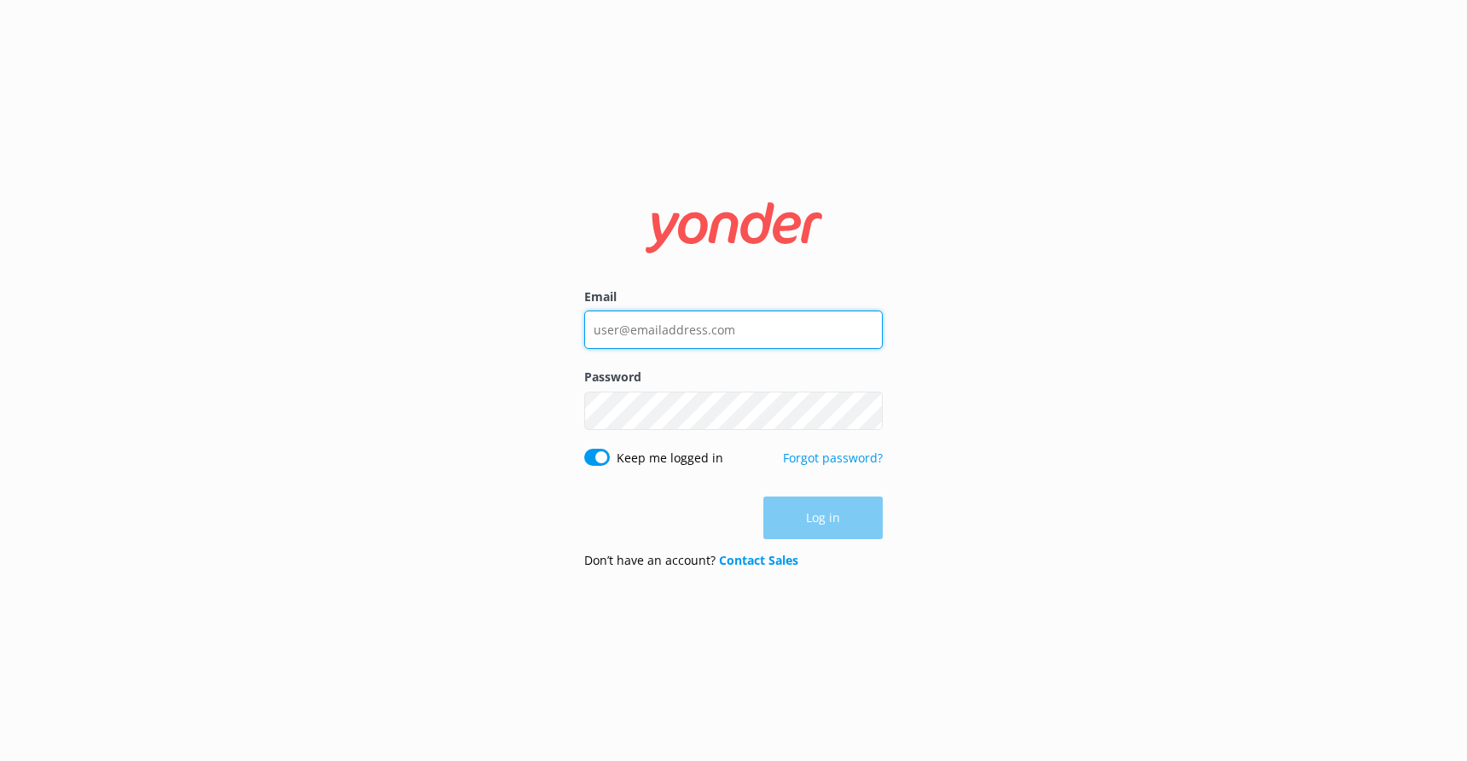
type input "[EMAIL_ADDRESS][DOMAIN_NAME]"
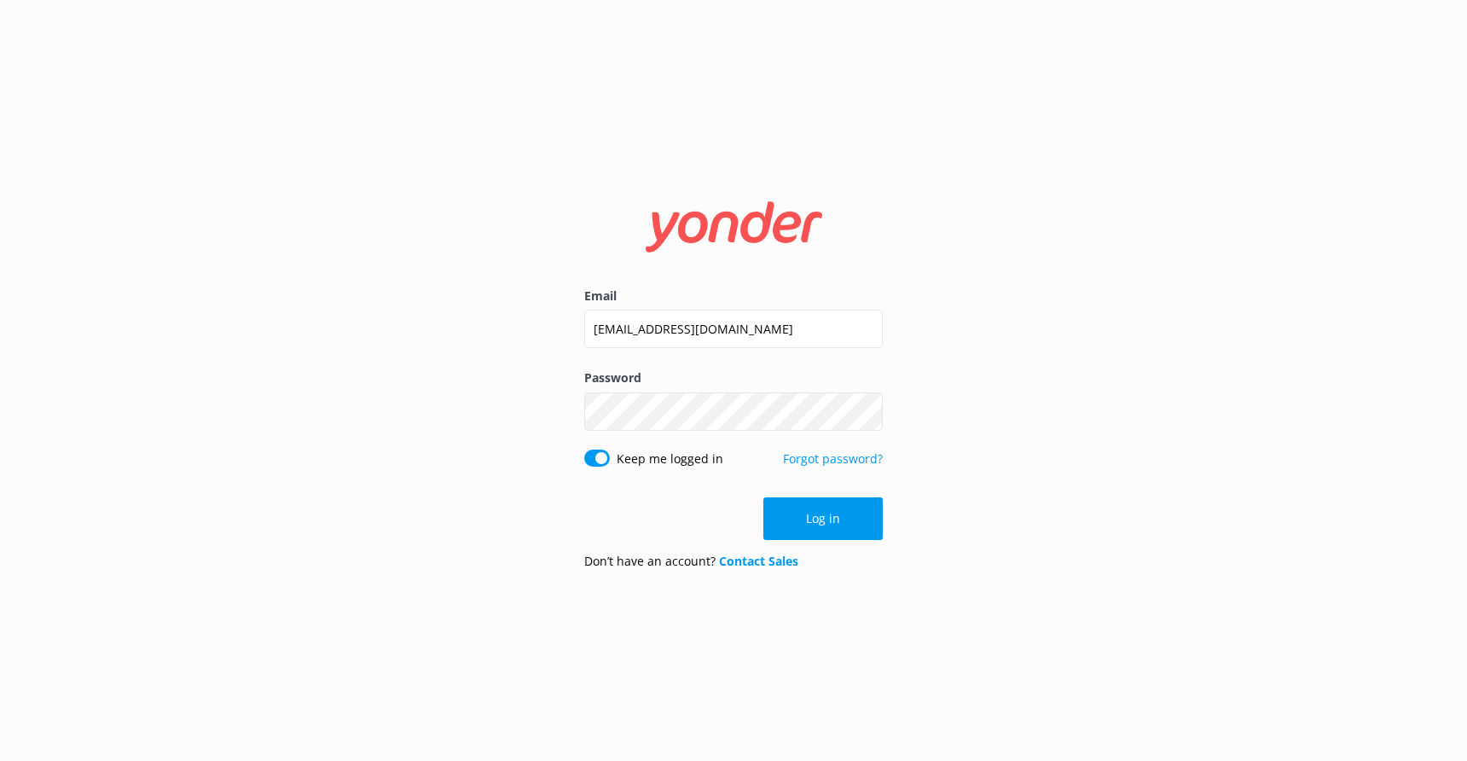
click at [831, 518] on div "Log in" at bounding box center [733, 518] width 299 height 43
click at [831, 518] on button "Log in" at bounding box center [823, 518] width 119 height 43
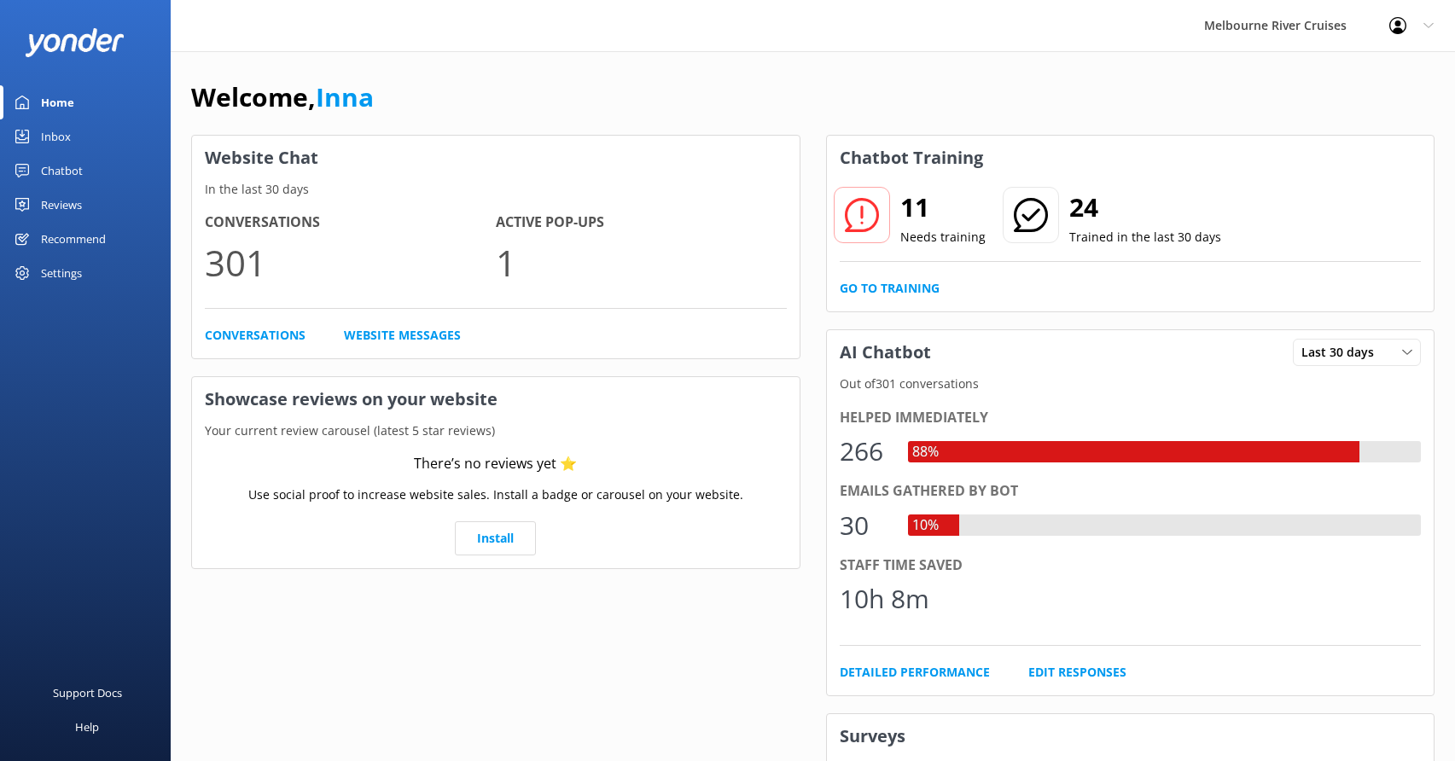
click at [49, 138] on div "Inbox" at bounding box center [56, 136] width 30 height 34
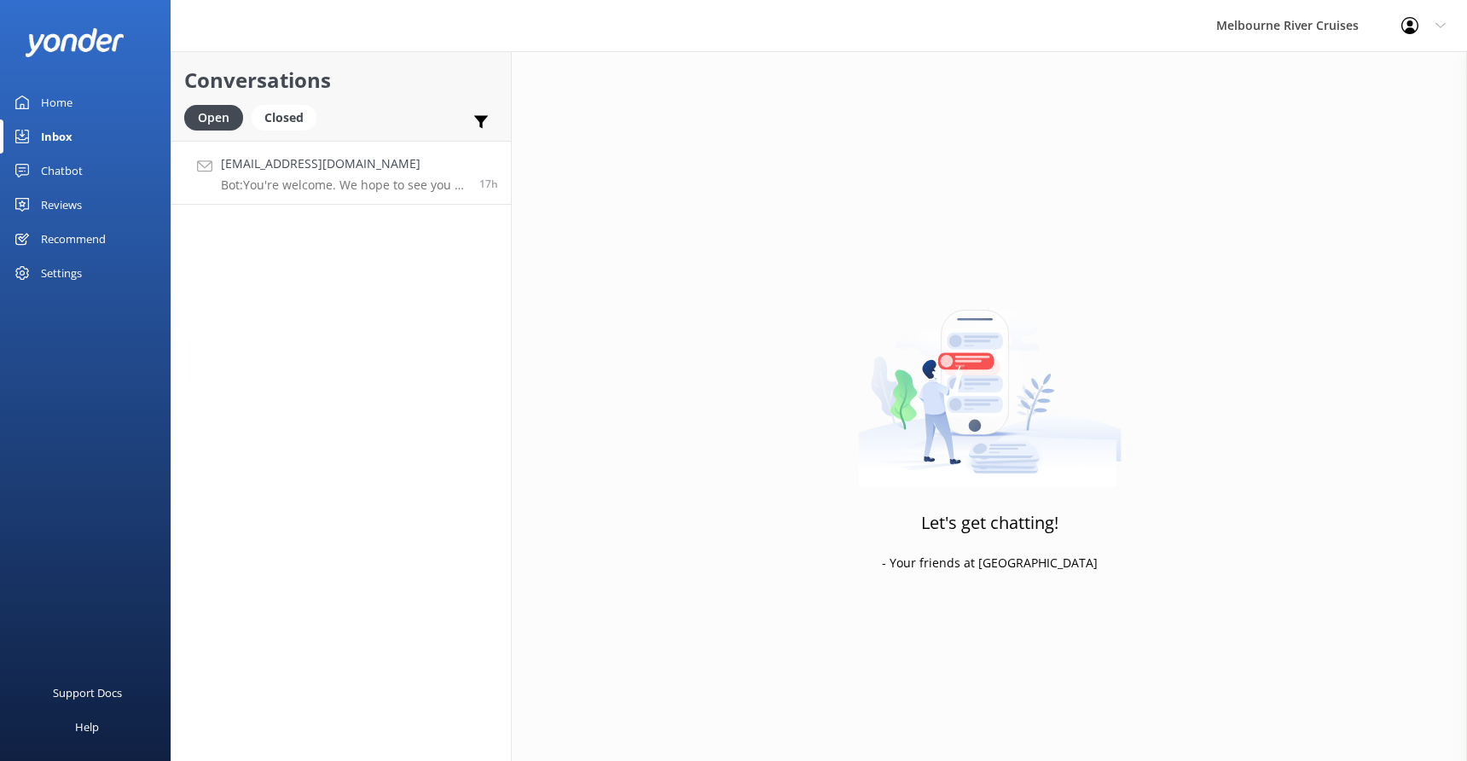
click at [266, 171] on h4 "[EMAIL_ADDRESS][DOMAIN_NAME]" at bounding box center [344, 163] width 246 height 19
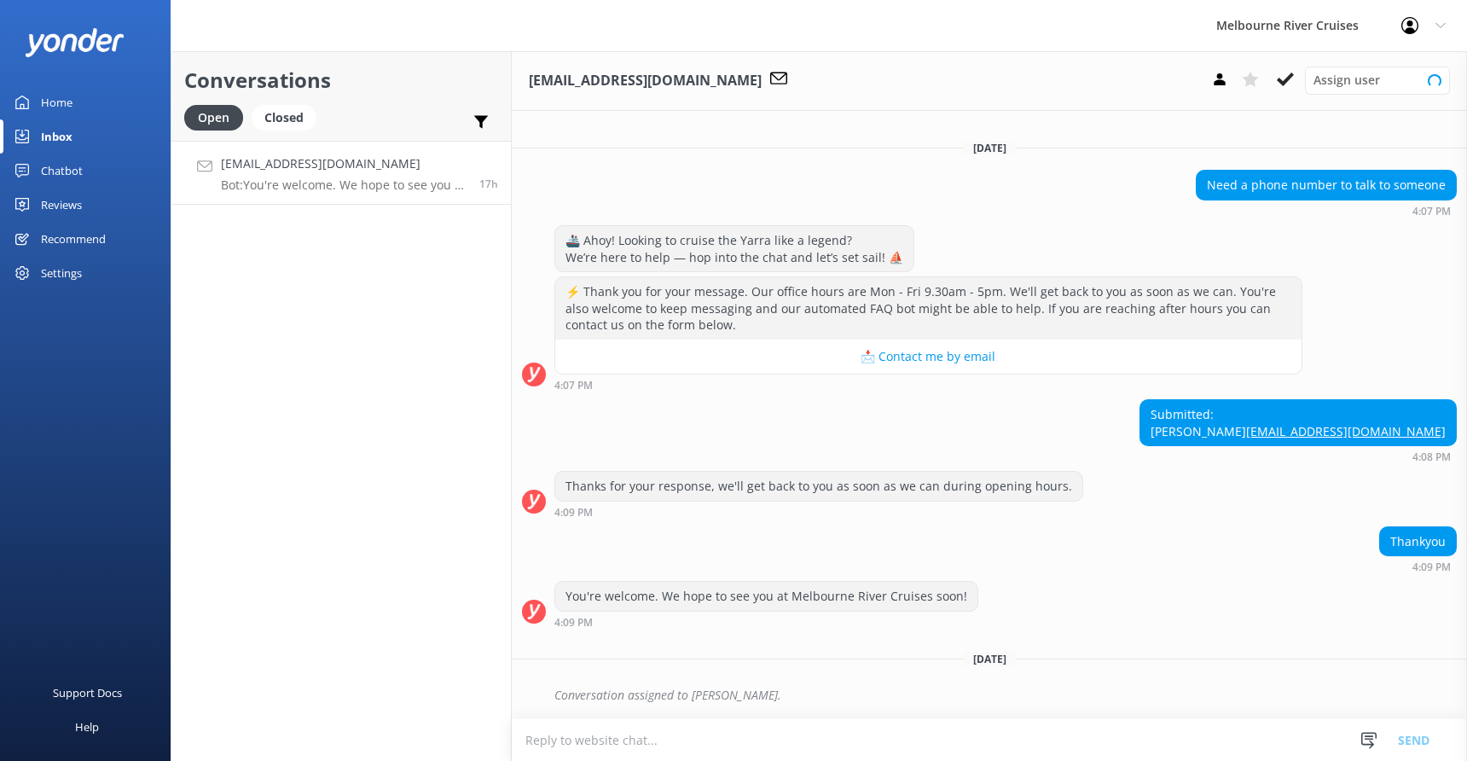
scroll to position [3, 0]
click at [276, 111] on div "Closed" at bounding box center [284, 118] width 65 height 26
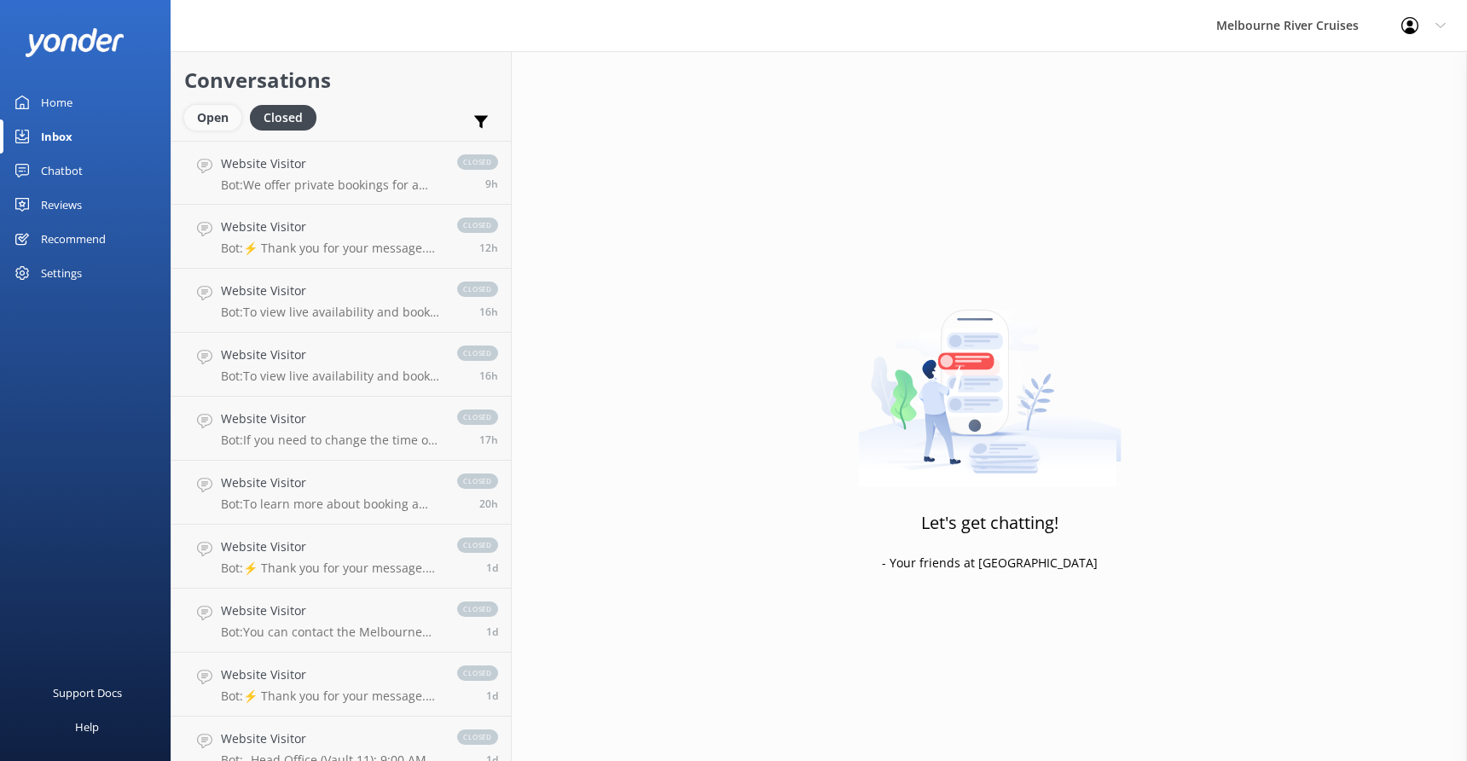
click at [206, 113] on div "Open" at bounding box center [212, 118] width 57 height 26
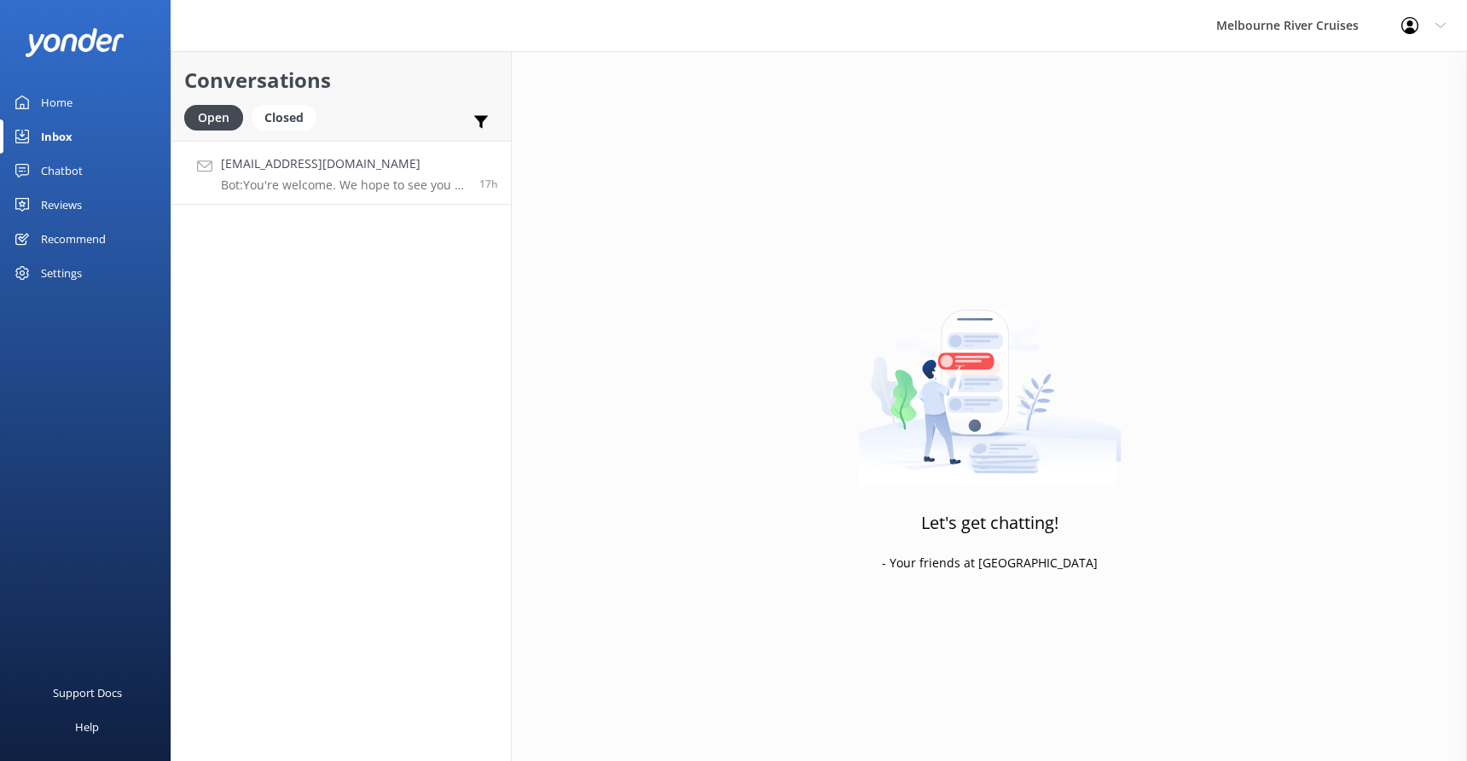
click at [265, 171] on h4 "[EMAIL_ADDRESS][DOMAIN_NAME]" at bounding box center [344, 163] width 246 height 19
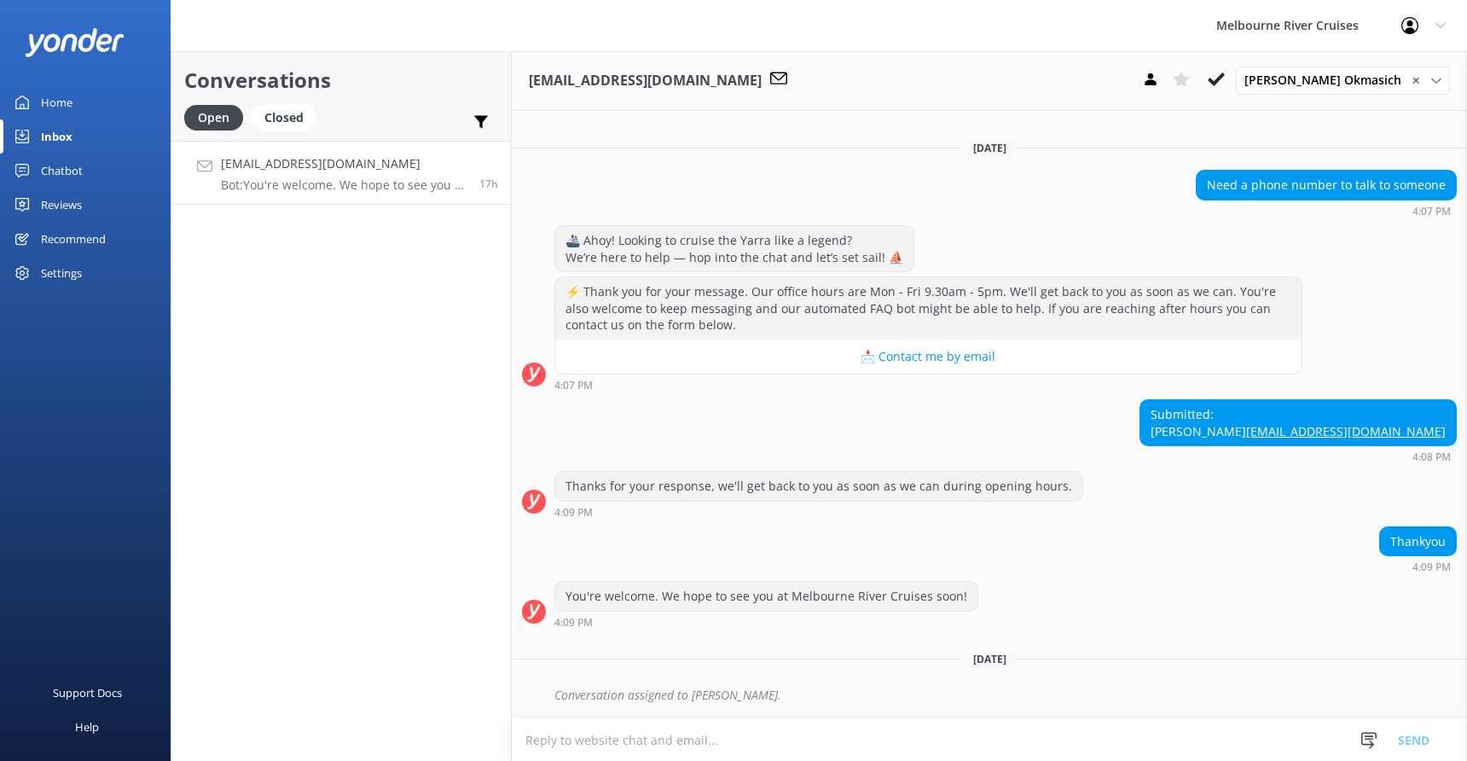
scroll to position [3, 0]
click at [63, 135] on div "Inbox" at bounding box center [57, 136] width 32 height 34
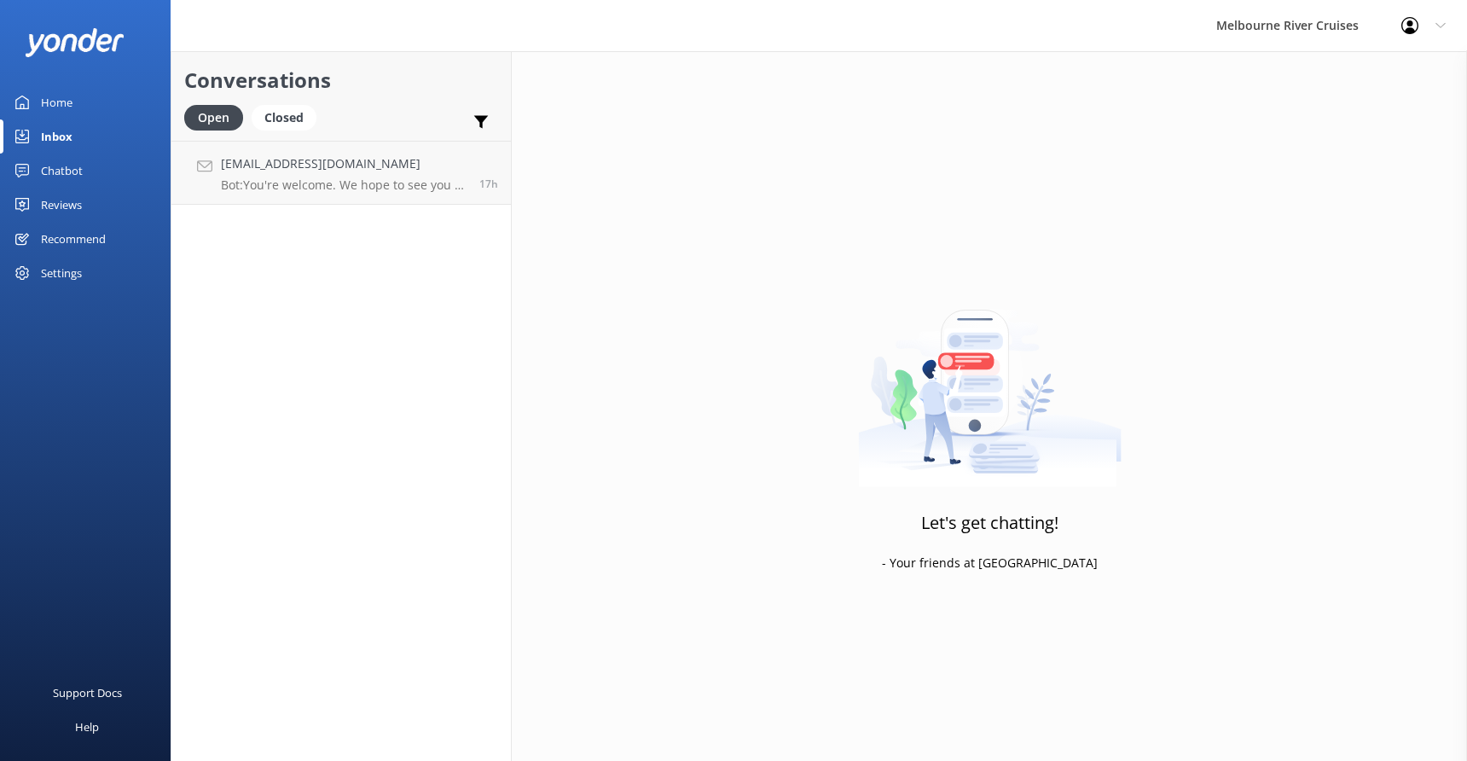
click at [57, 98] on div "Home" at bounding box center [57, 102] width 32 height 34
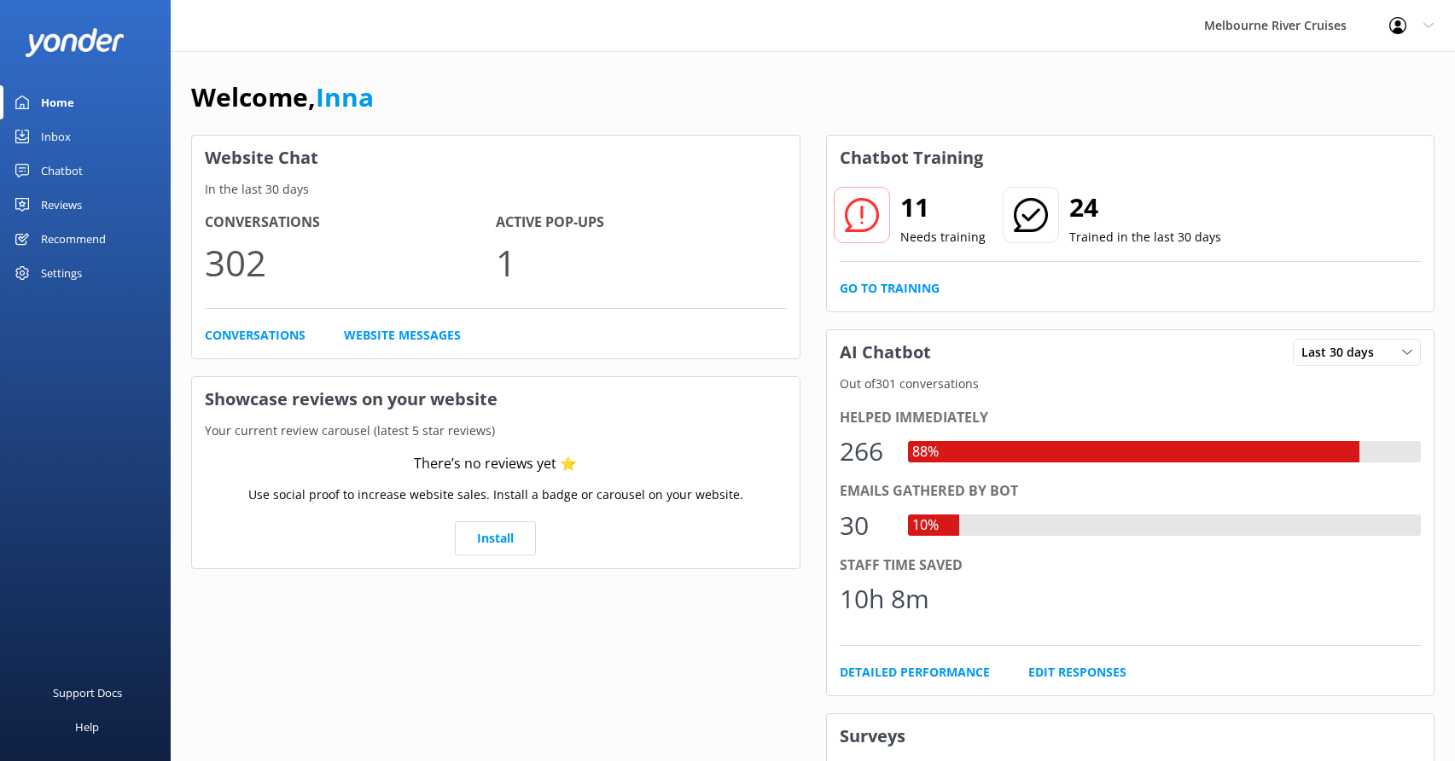
click at [58, 142] on div "Inbox" at bounding box center [56, 136] width 30 height 34
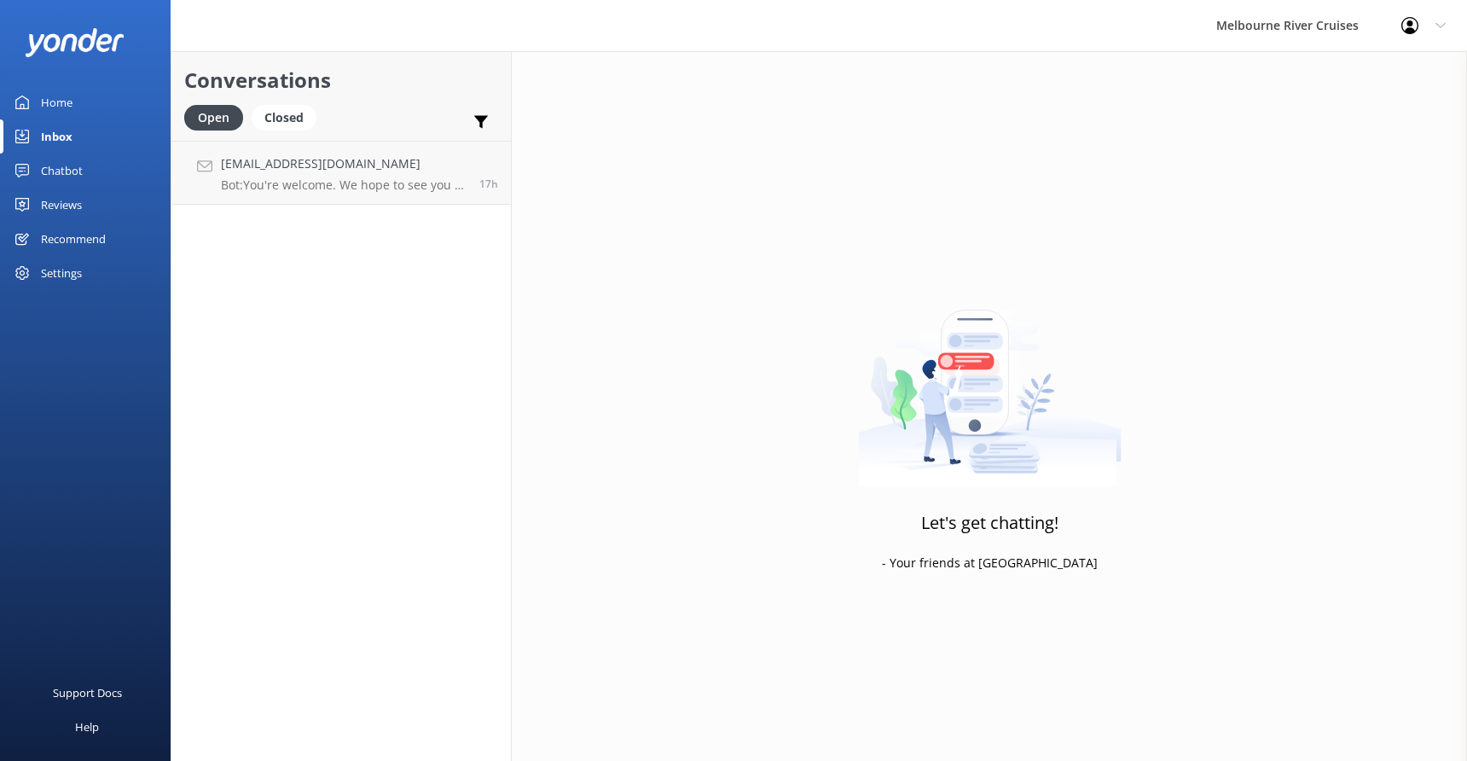
click at [45, 102] on div "Home" at bounding box center [57, 102] width 32 height 34
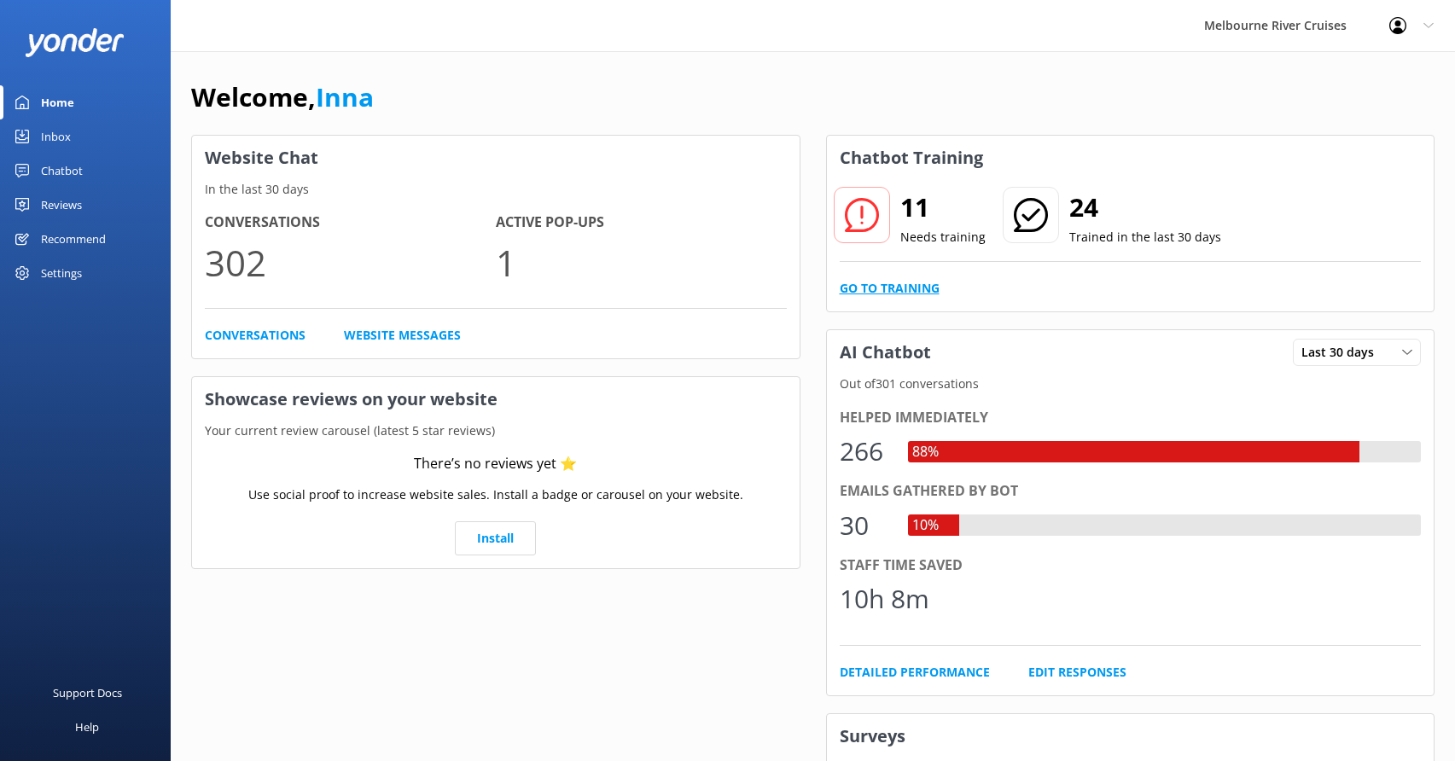
click at [907, 289] on link "Go to Training" at bounding box center [889, 288] width 100 height 19
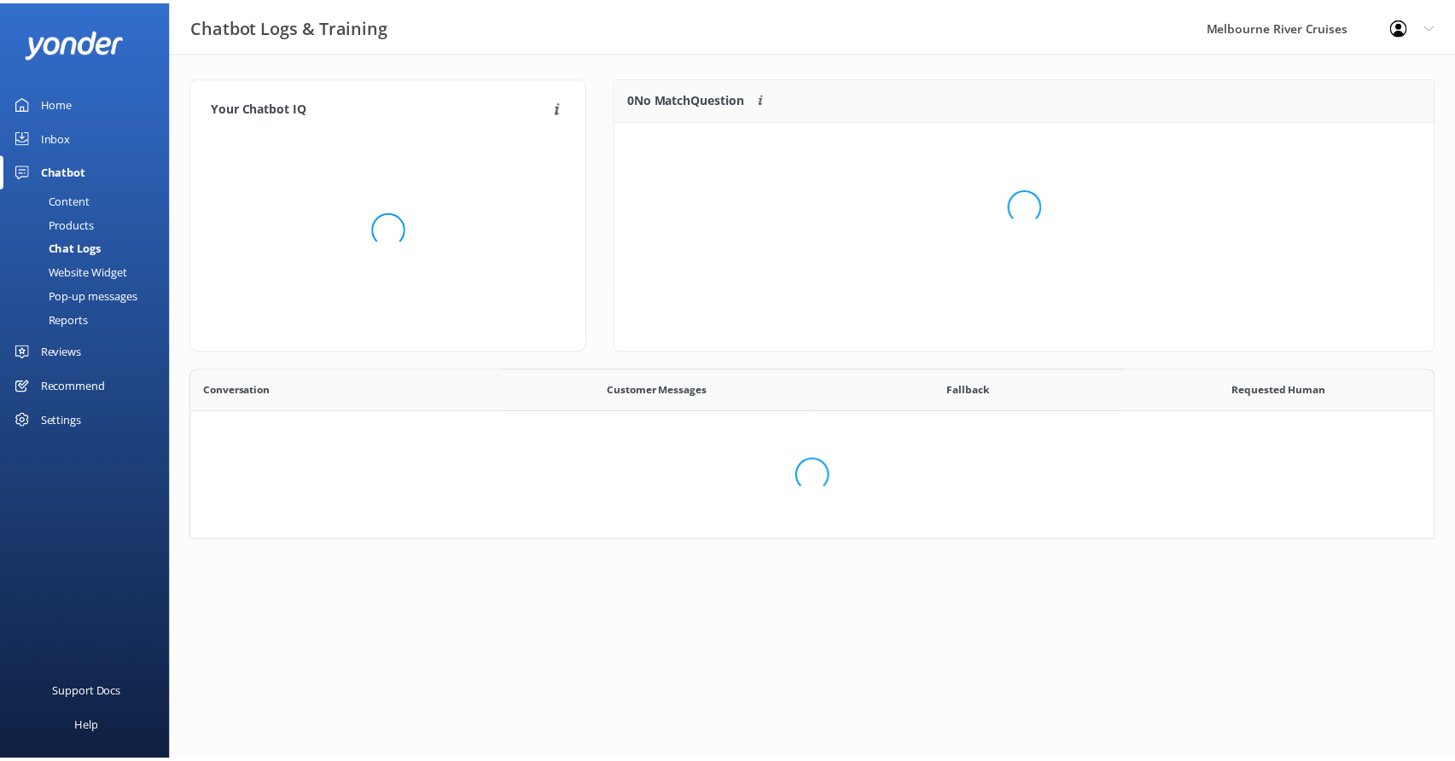
scroll to position [585, 1228]
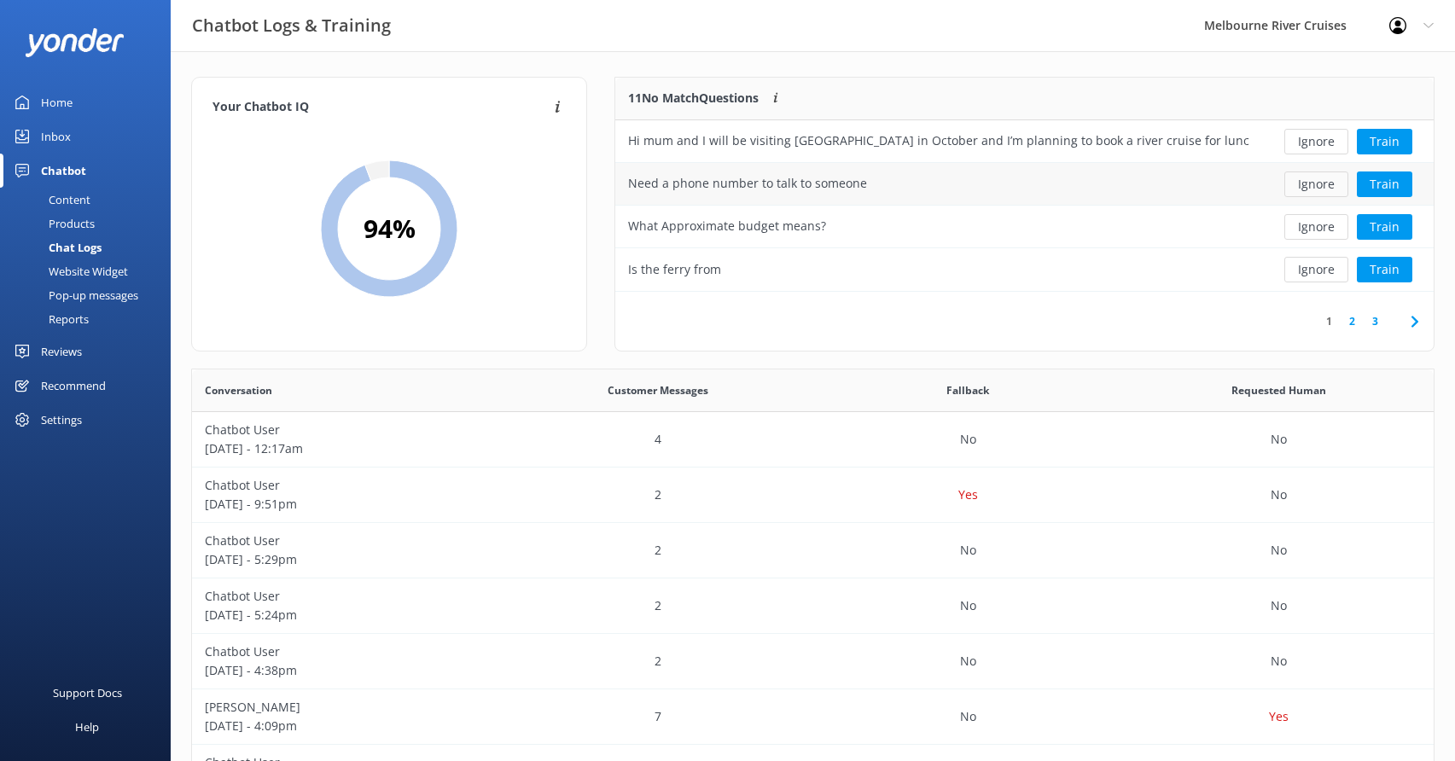
click at [1313, 186] on button "Ignore" at bounding box center [1316, 184] width 64 height 26
click at [1315, 229] on button "Ignore" at bounding box center [1316, 227] width 64 height 26
click at [1309, 226] on button "Ignore" at bounding box center [1316, 227] width 64 height 26
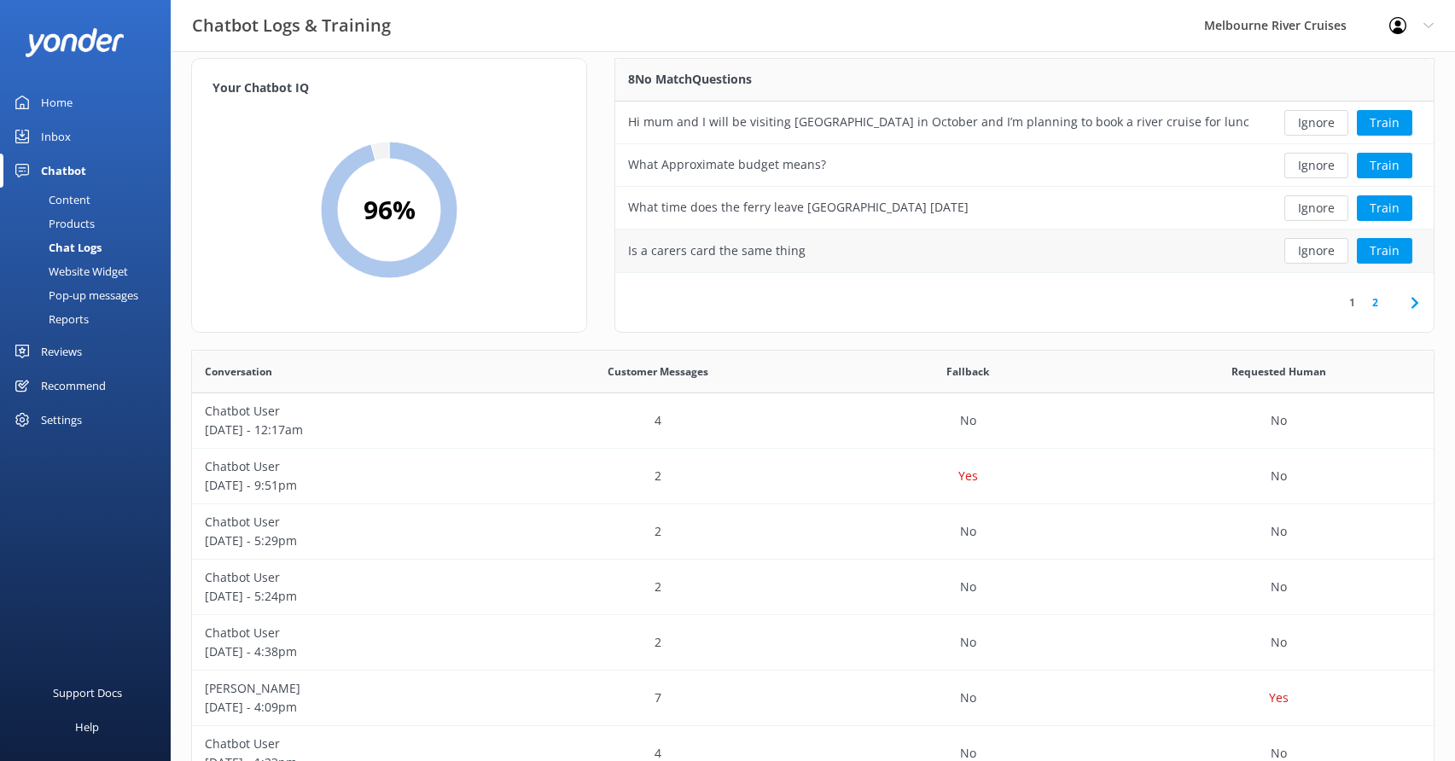
scroll to position [0, 0]
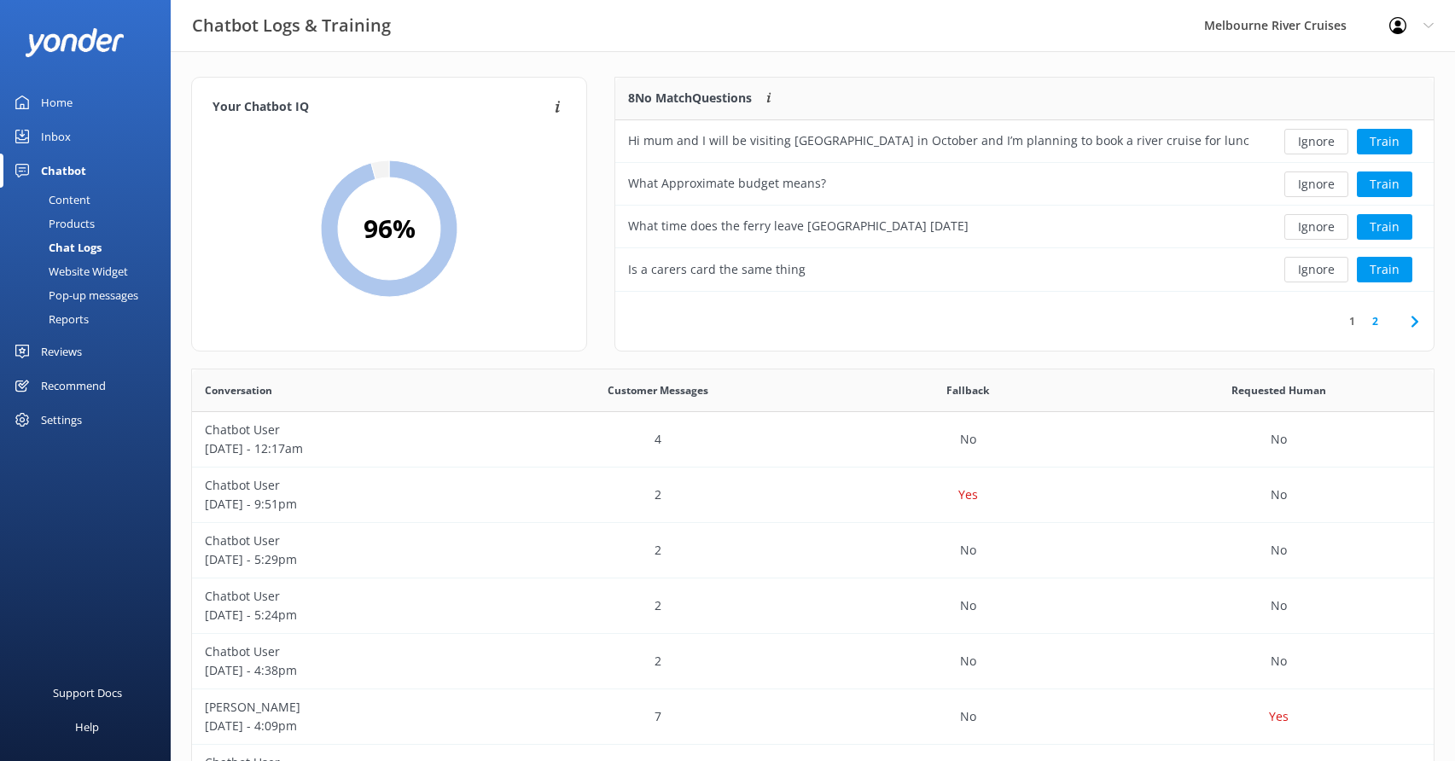
click at [1377, 322] on link "2" at bounding box center [1374, 321] width 23 height 16
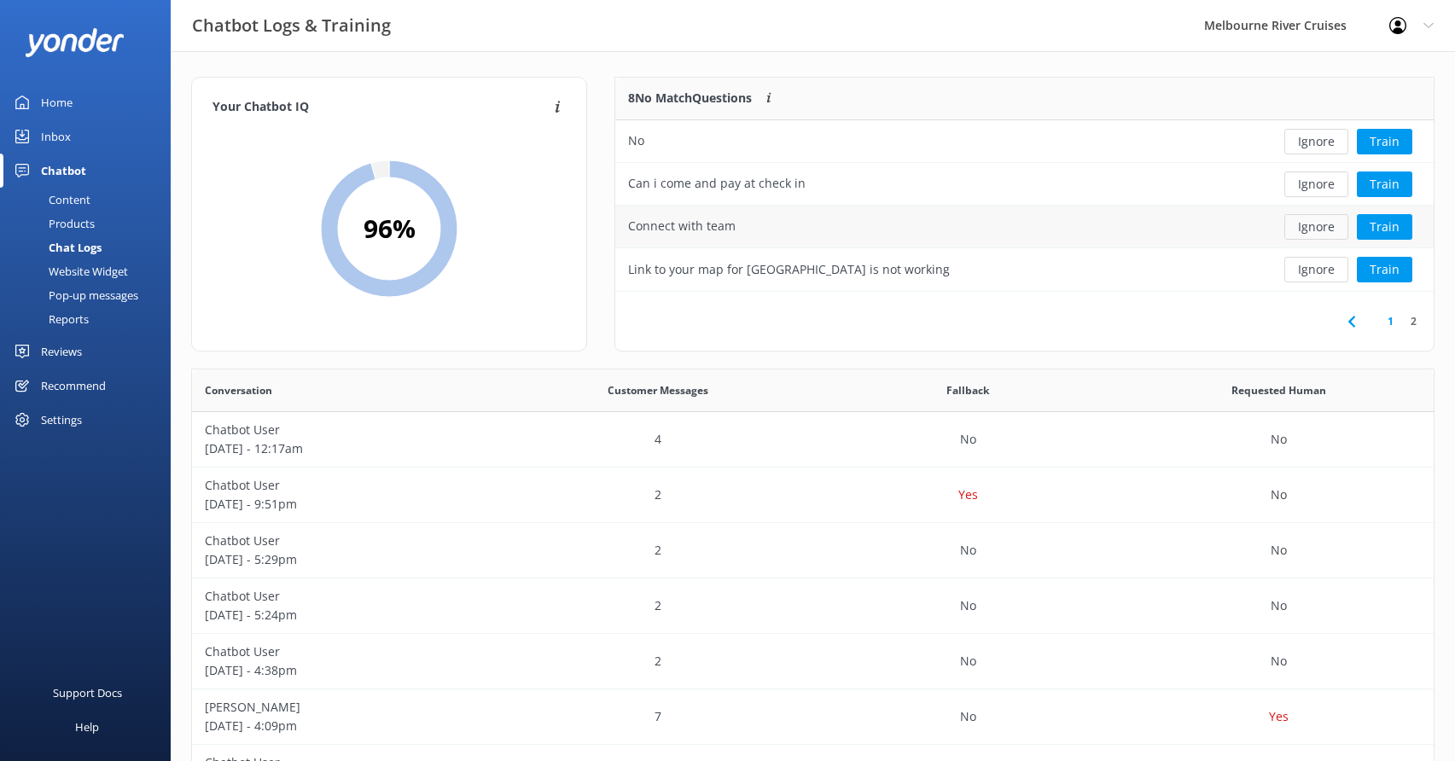
click at [1315, 224] on button "Ignore" at bounding box center [1316, 227] width 64 height 26
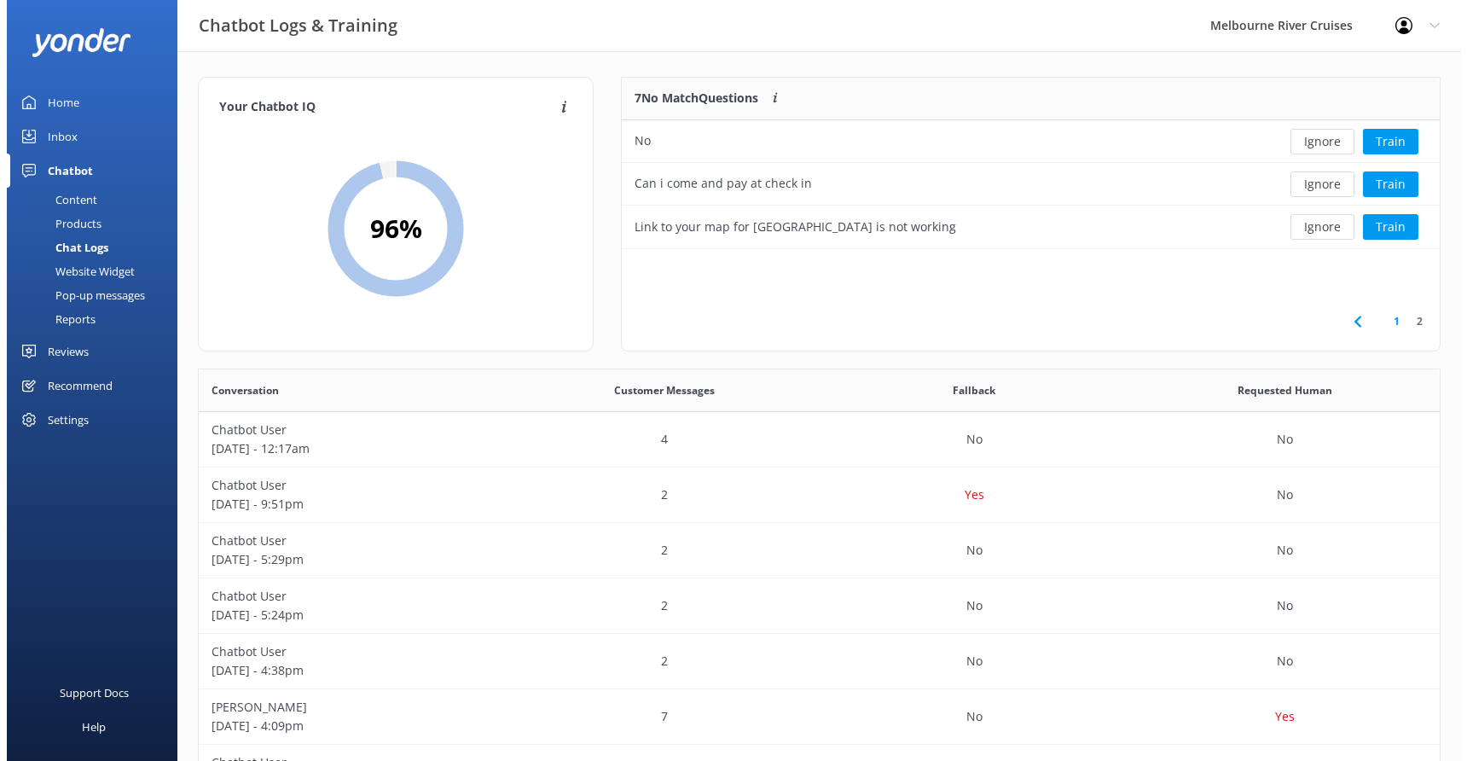
scroll to position [159, 804]
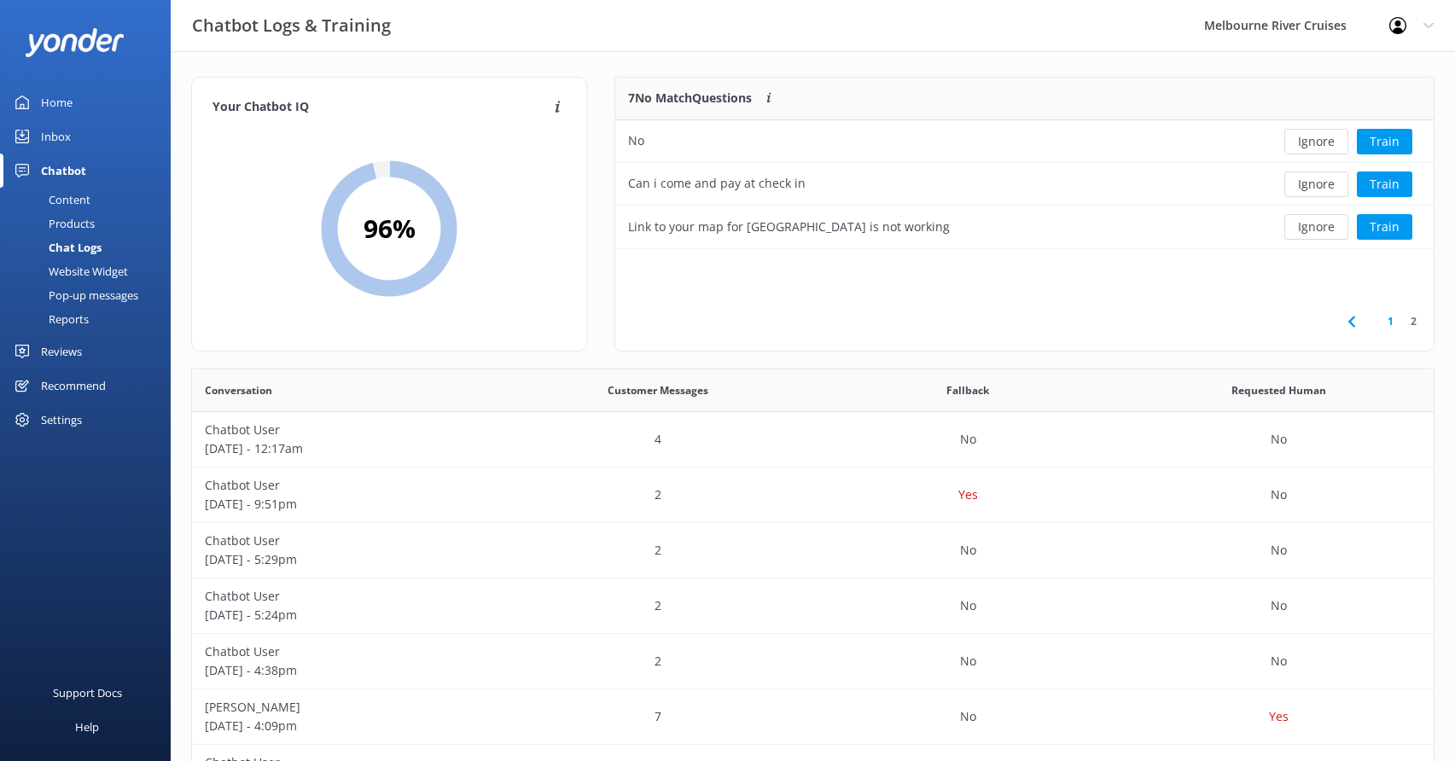
click at [52, 130] on div "Inbox" at bounding box center [56, 136] width 30 height 34
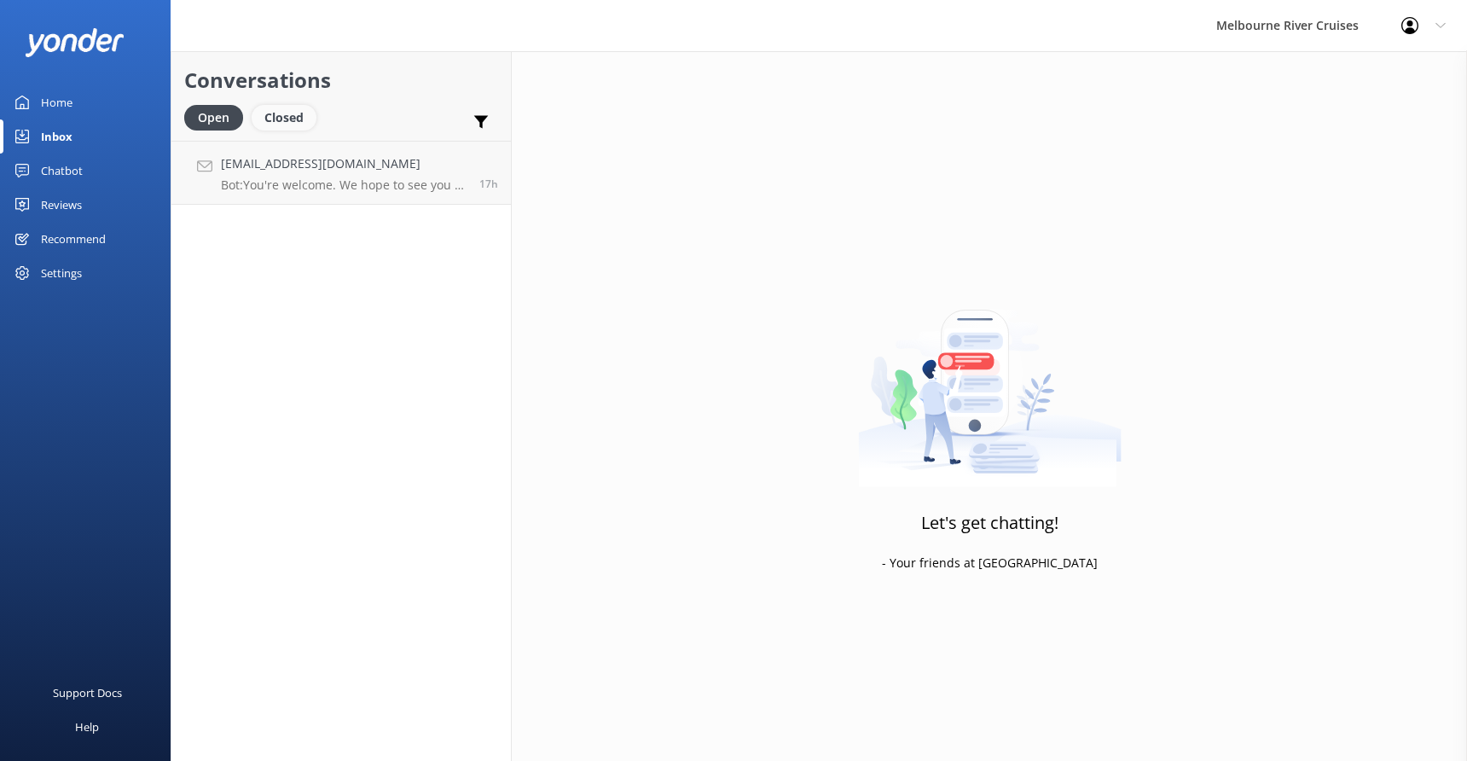
click at [277, 107] on div "Closed" at bounding box center [284, 118] width 65 height 26
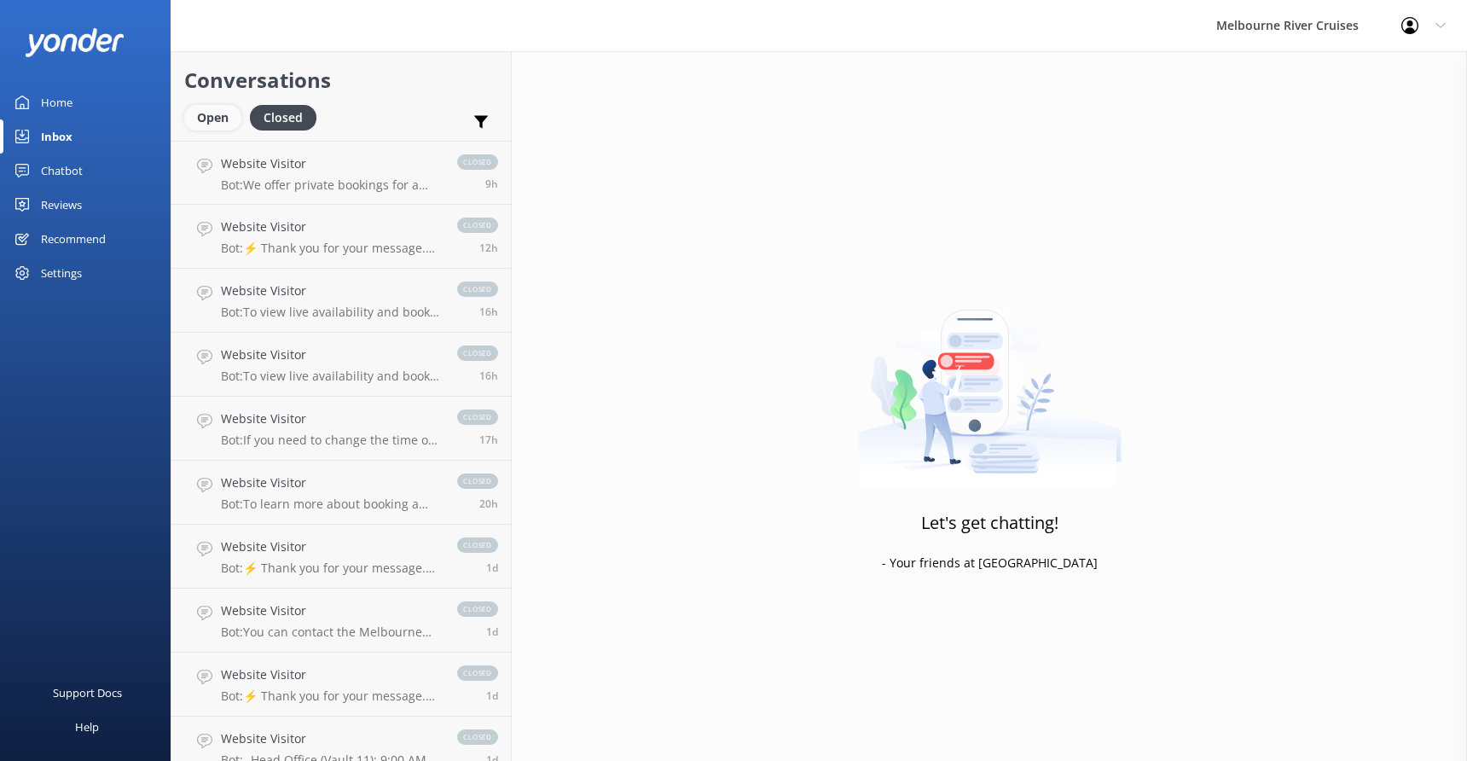
click at [207, 116] on div "Open" at bounding box center [212, 118] width 57 height 26
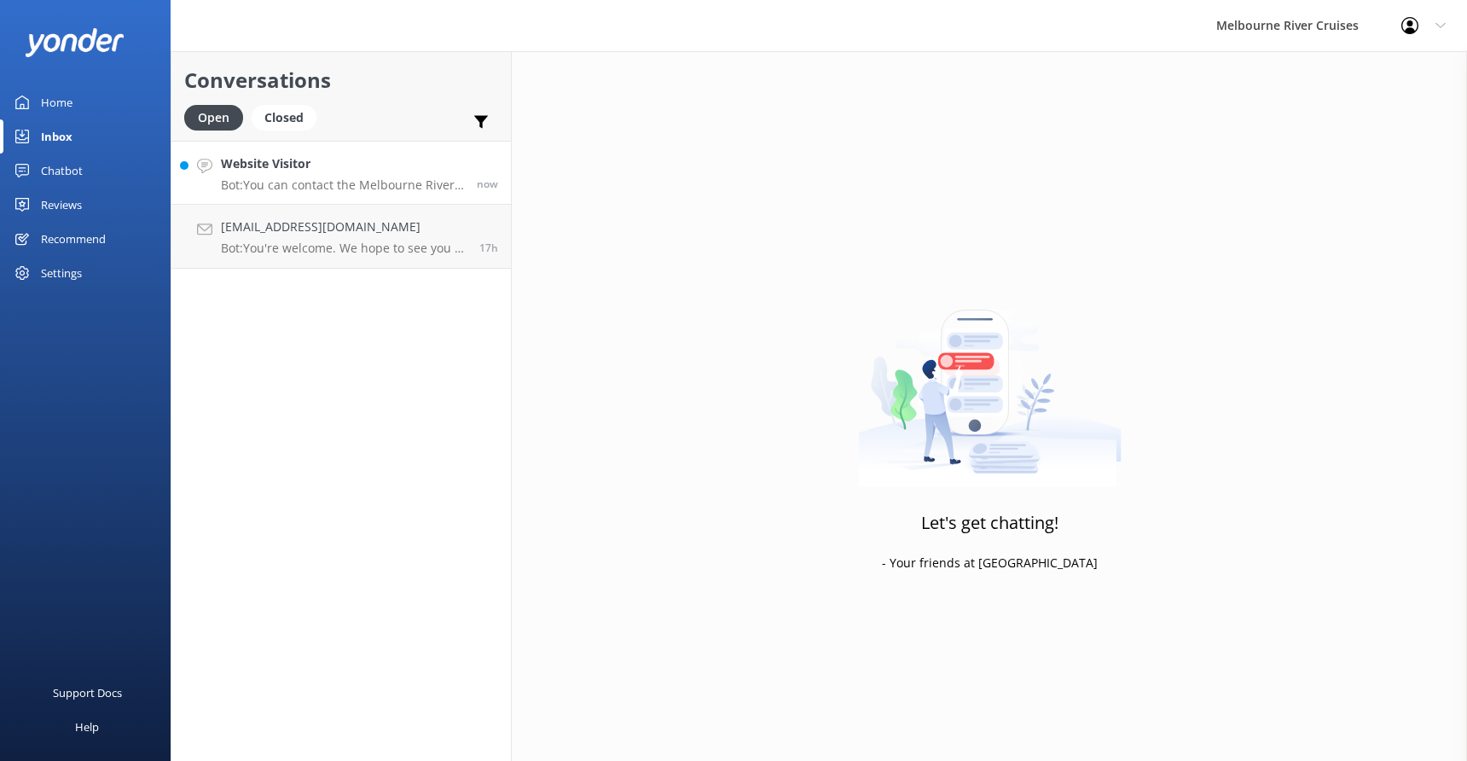
click at [297, 173] on h4 "Website Visitor" at bounding box center [342, 163] width 243 height 19
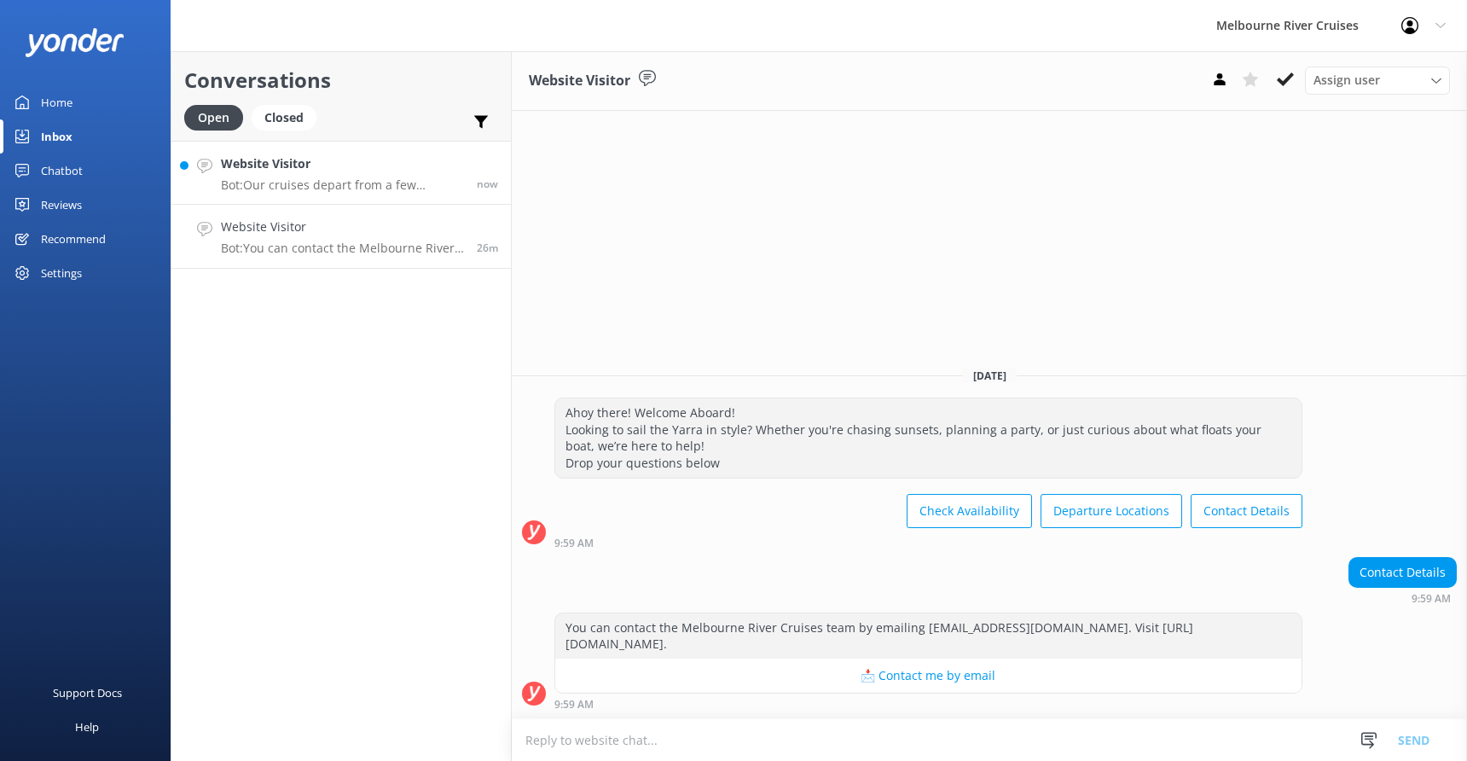
click at [273, 166] on h4 "Website Visitor" at bounding box center [342, 163] width 243 height 19
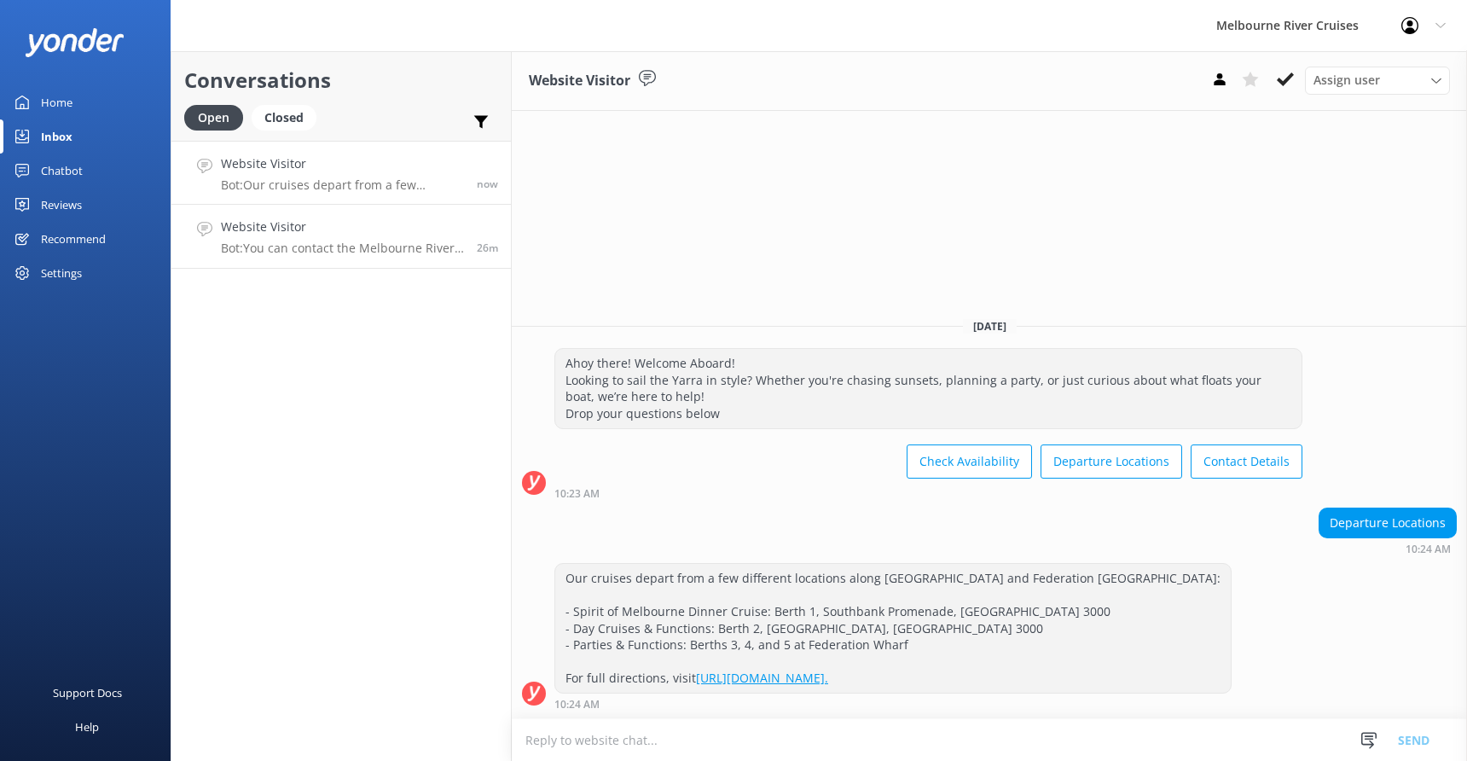
click at [264, 241] on p "Bot: You can contact the Melbourne River Cruises team by emailing [EMAIL_ADDRES…" at bounding box center [342, 248] width 243 height 15
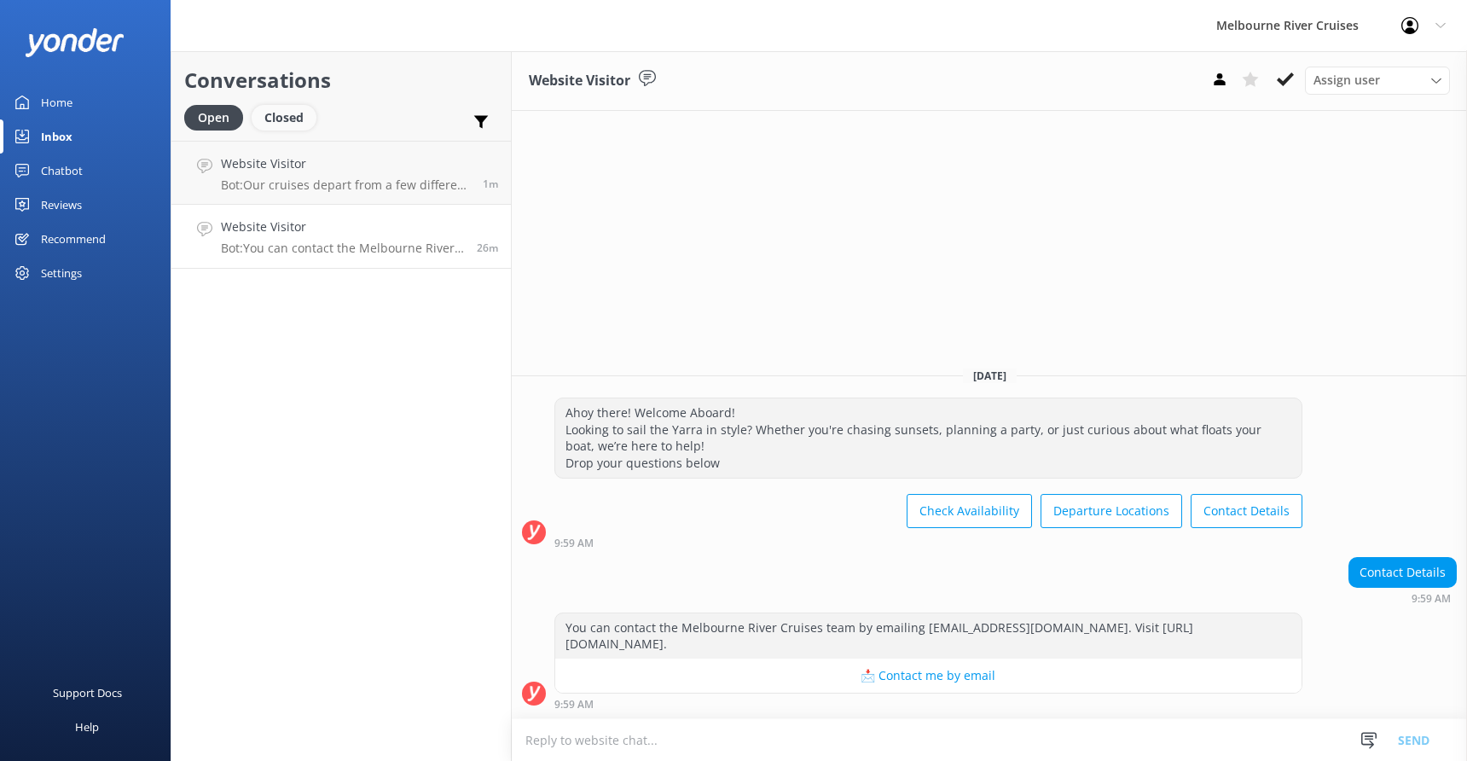
click at [282, 118] on div "Closed" at bounding box center [284, 118] width 65 height 26
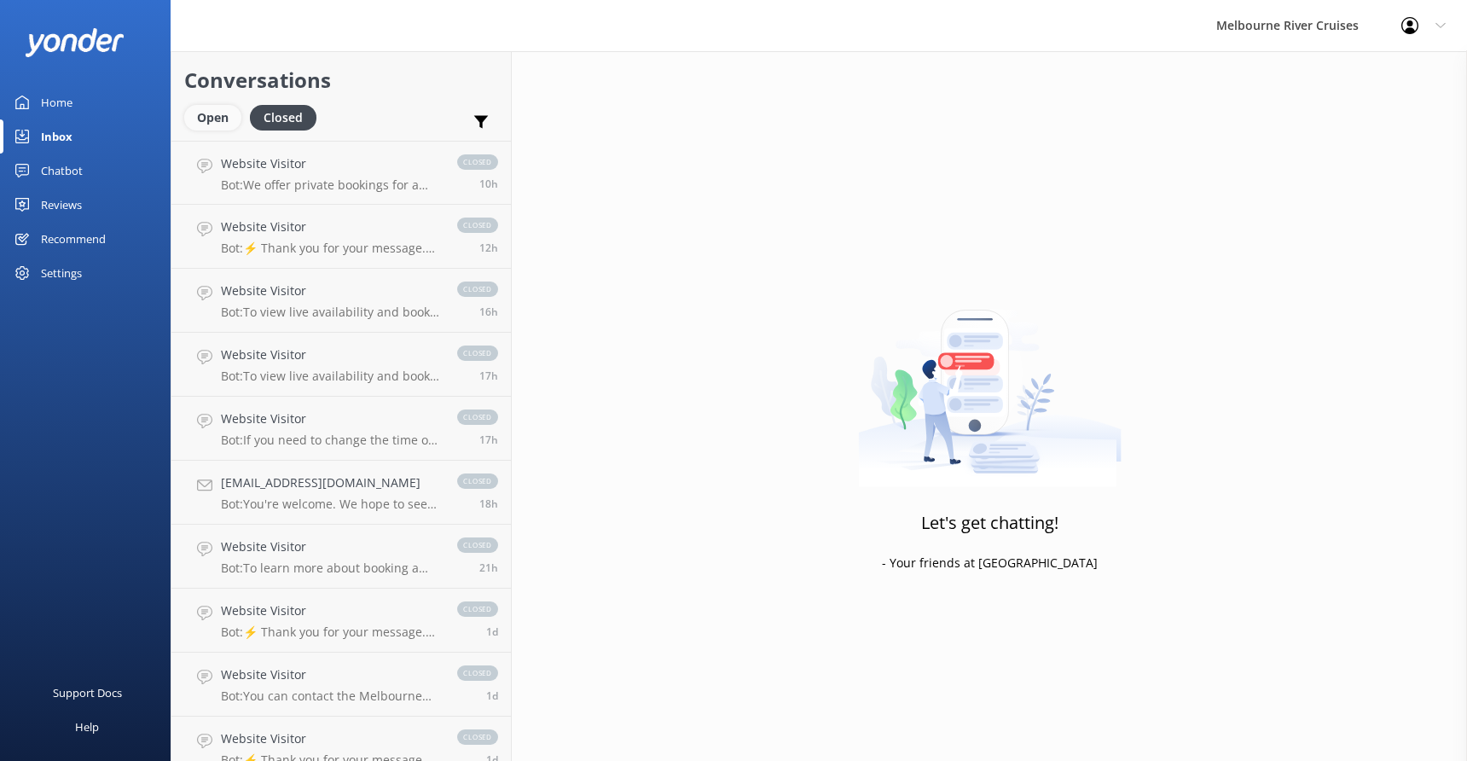
click at [212, 117] on div "Open" at bounding box center [212, 118] width 57 height 26
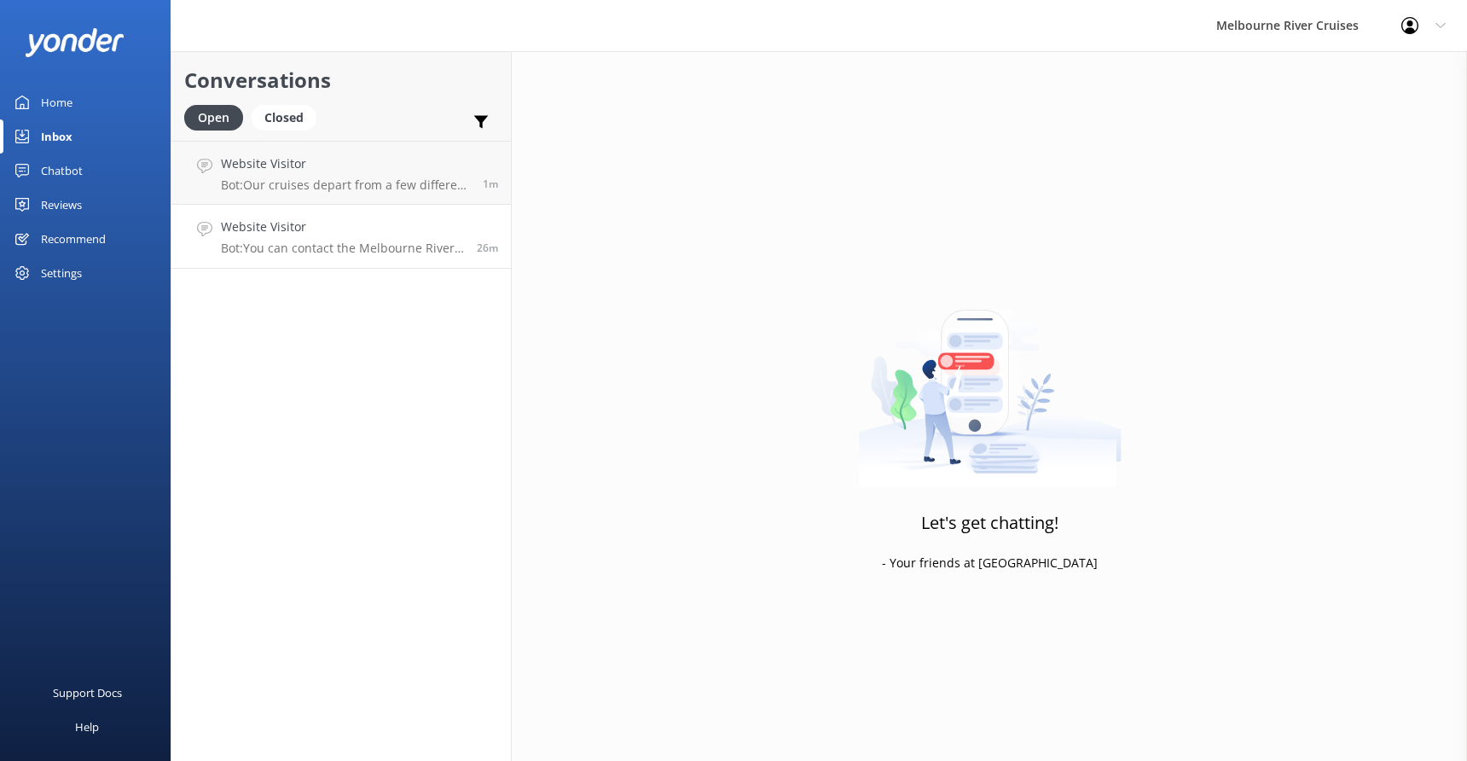
click at [281, 235] on h4 "Website Visitor" at bounding box center [342, 227] width 243 height 19
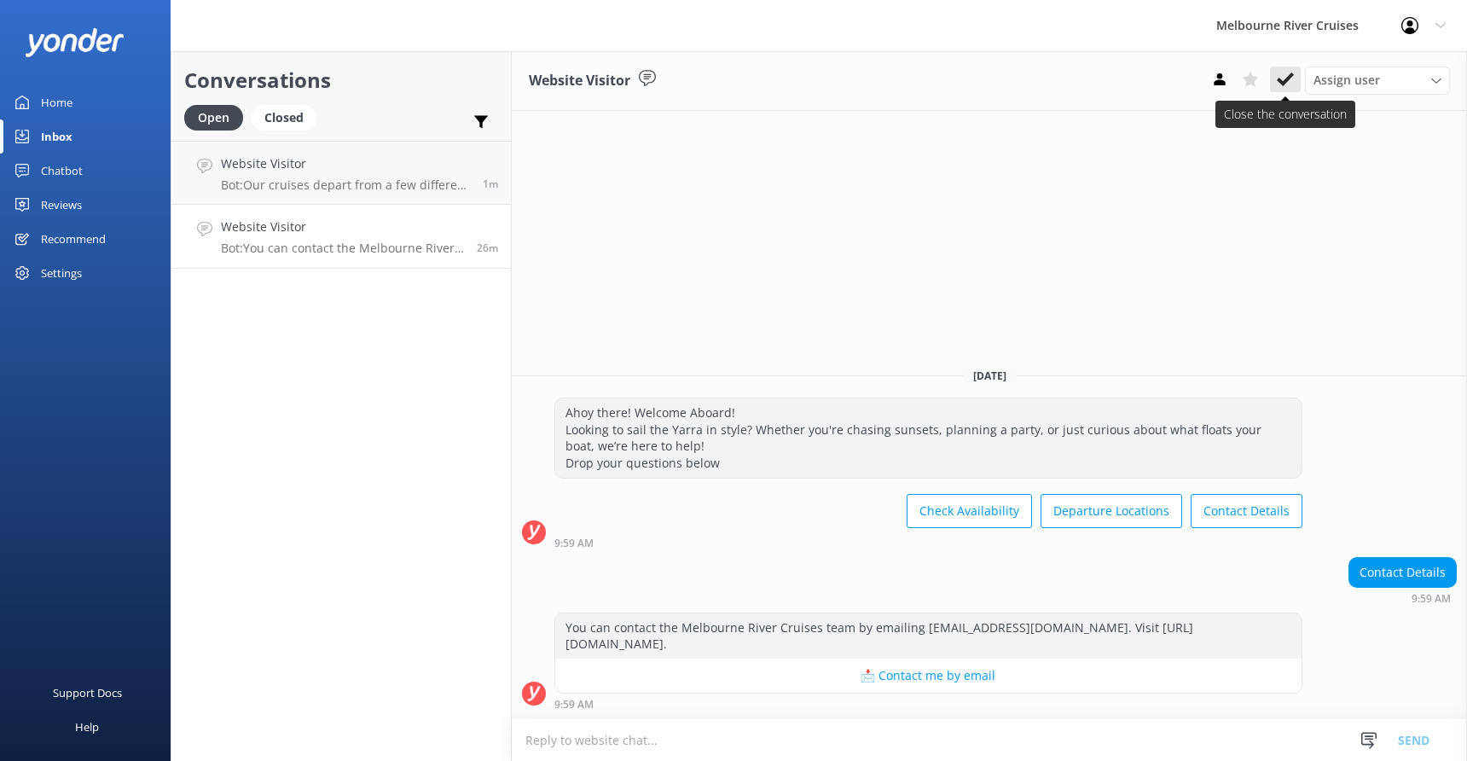
click at [1284, 79] on icon at bounding box center [1285, 79] width 17 height 17
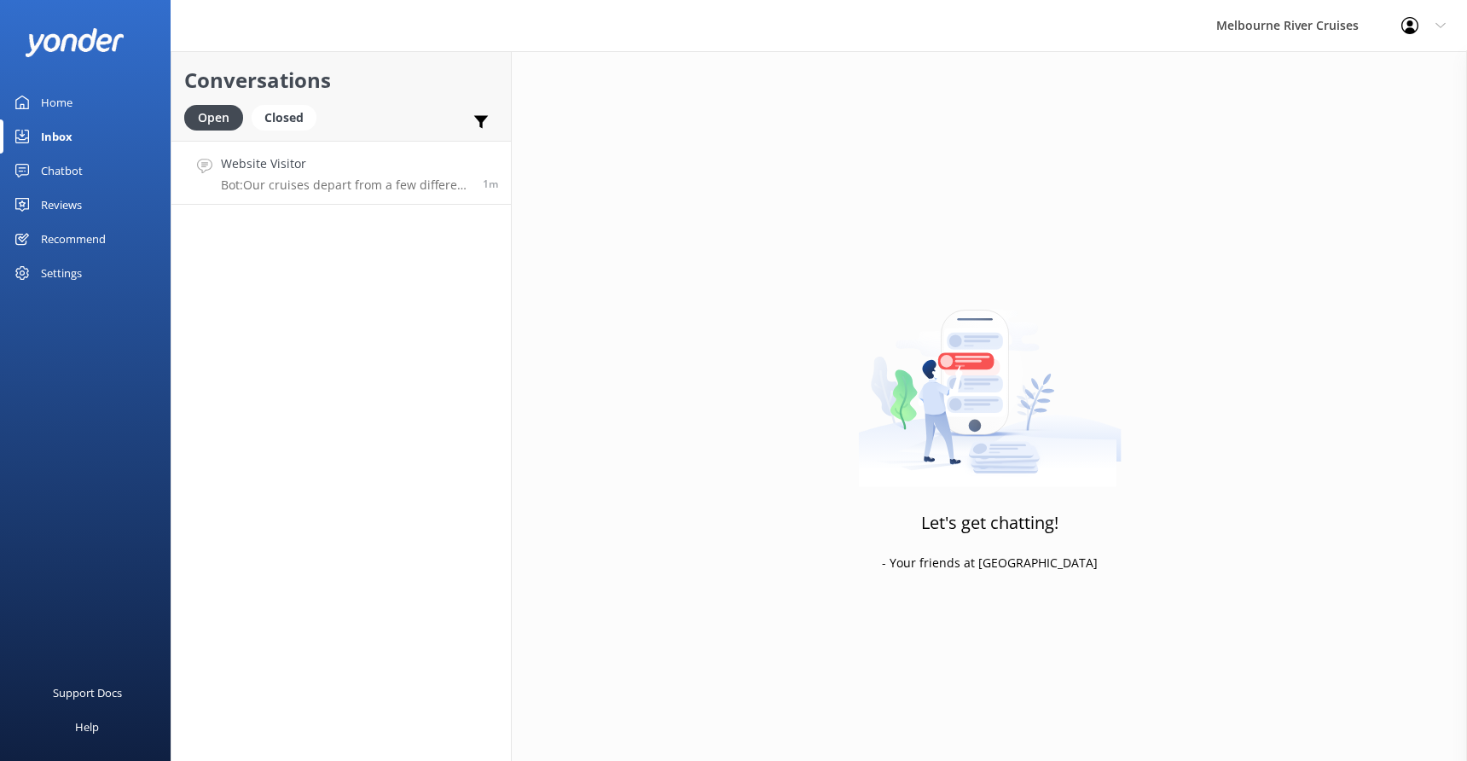
click at [299, 176] on div "Website Visitor Bot: Our cruises depart from a few different locations along [G…" at bounding box center [345, 172] width 249 height 37
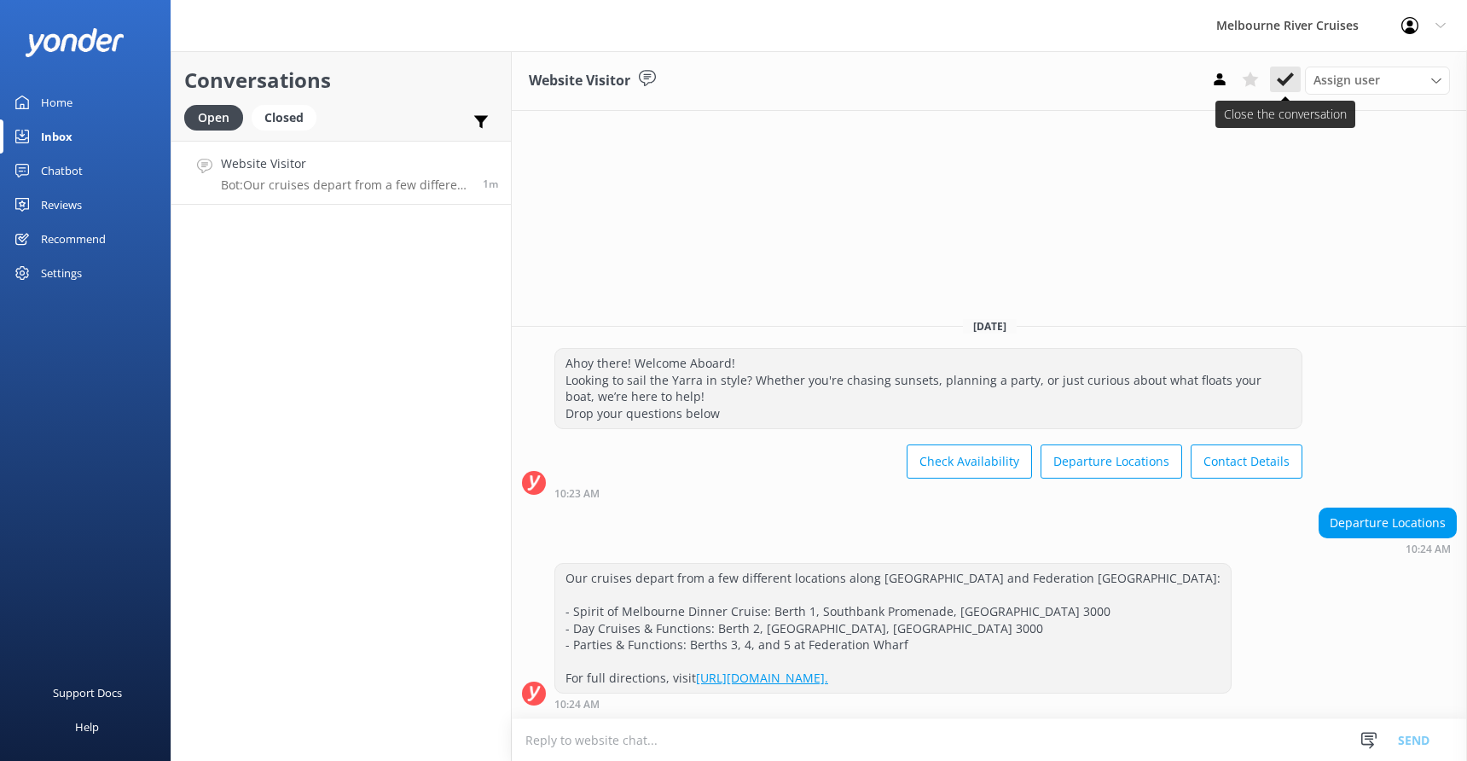
click at [1283, 75] on icon at bounding box center [1285, 79] width 17 height 17
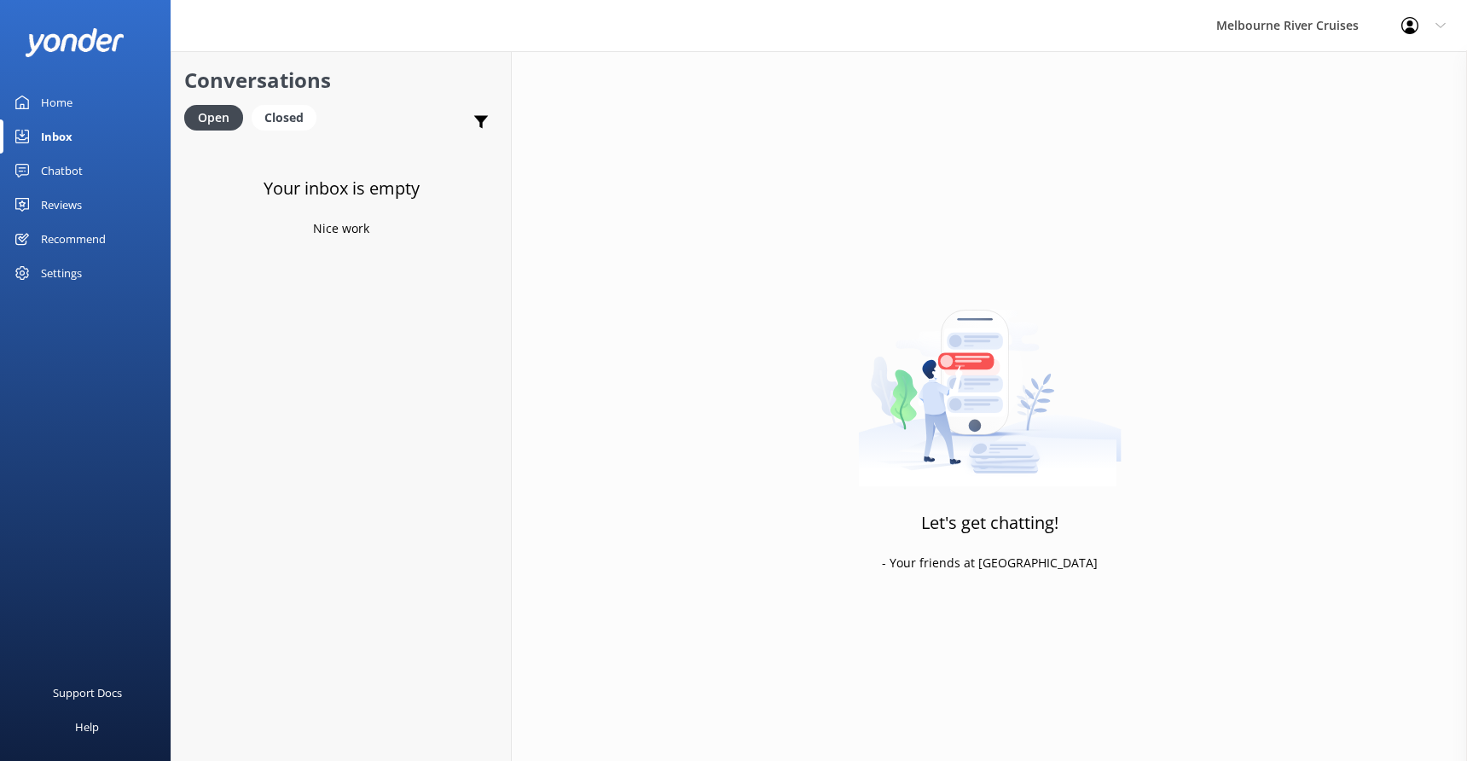
click at [50, 136] on div "Inbox" at bounding box center [57, 136] width 32 height 34
